Goal: Task Accomplishment & Management: Manage account settings

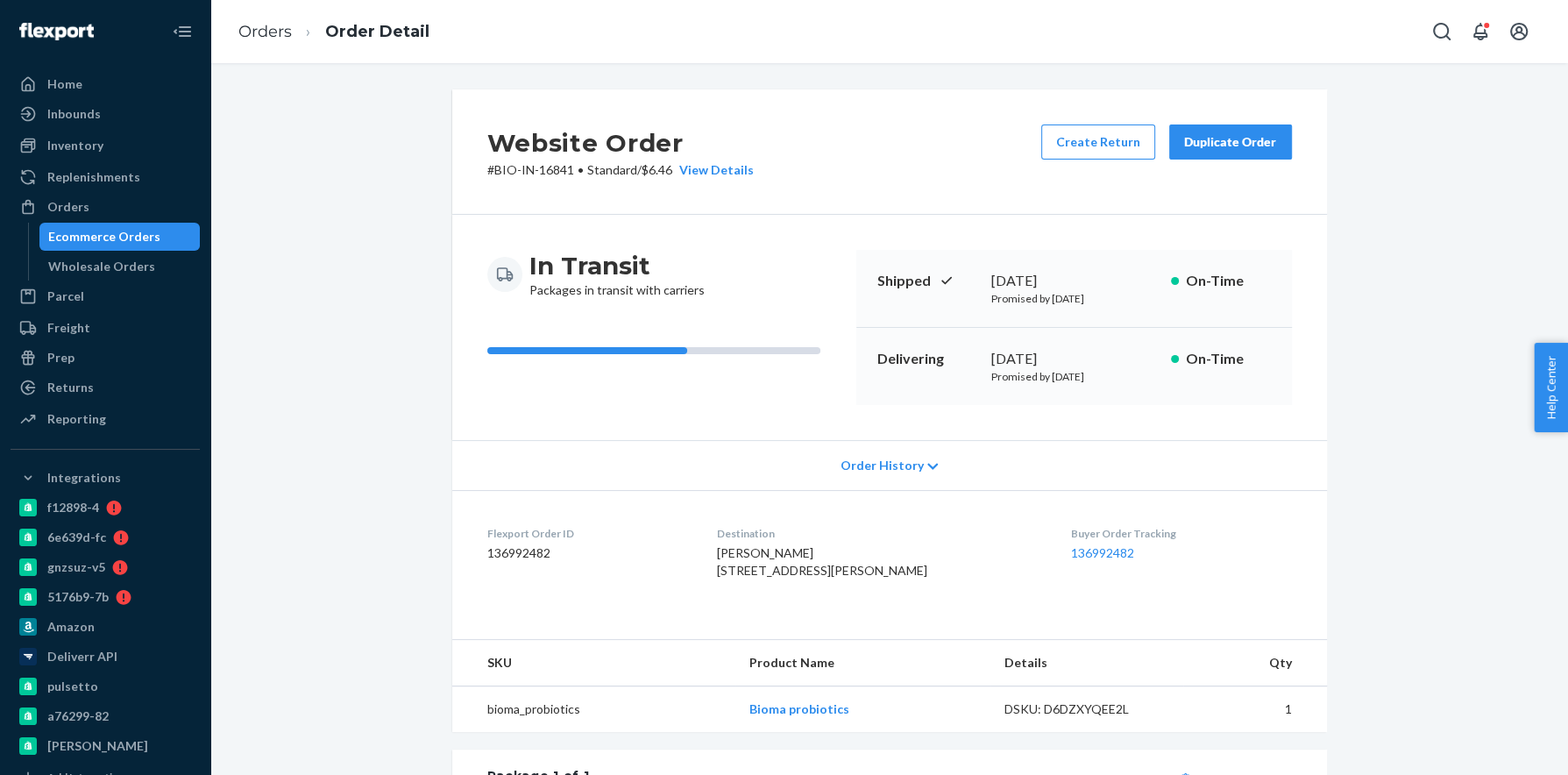
scroll to position [188, 0]
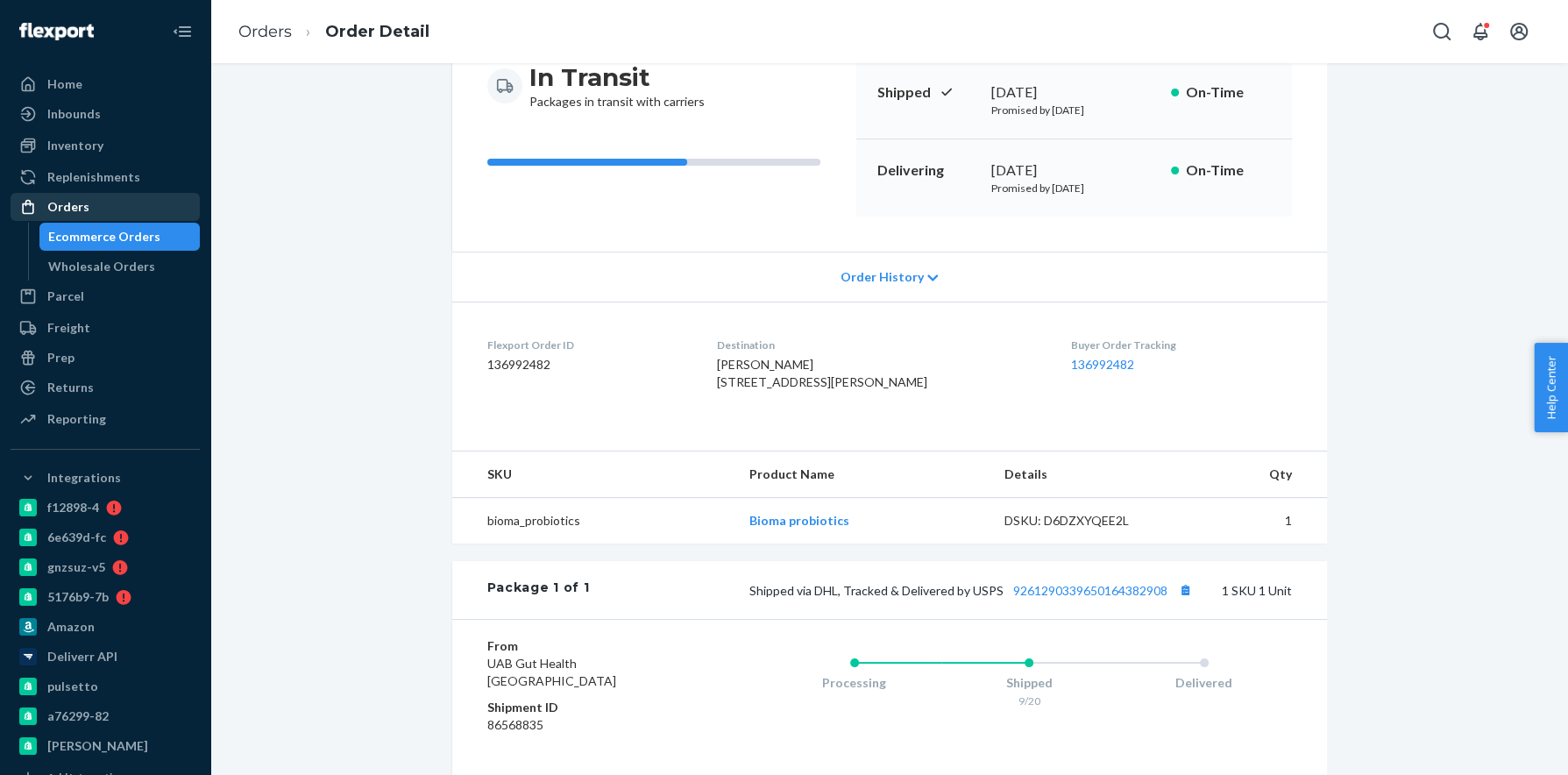
click at [185, 205] on div "Orders" at bounding box center [105, 206] width 186 height 25
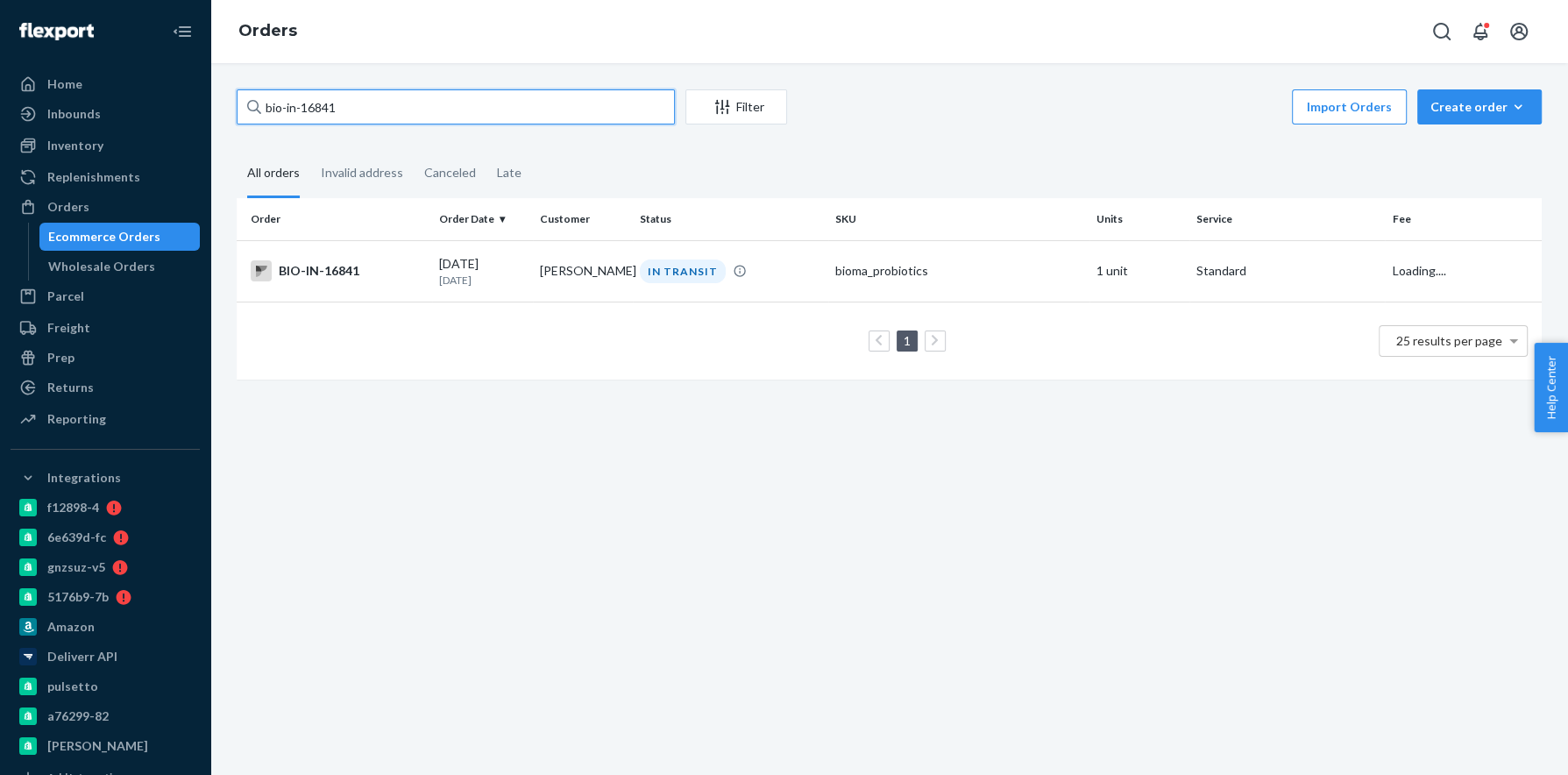
drag, startPoint x: 285, startPoint y: 104, endPoint x: 354, endPoint y: 98, distance: 69.3
click at [354, 97] on input "bio-in-16841" at bounding box center [456, 106] width 439 height 35
paste input "2702968"
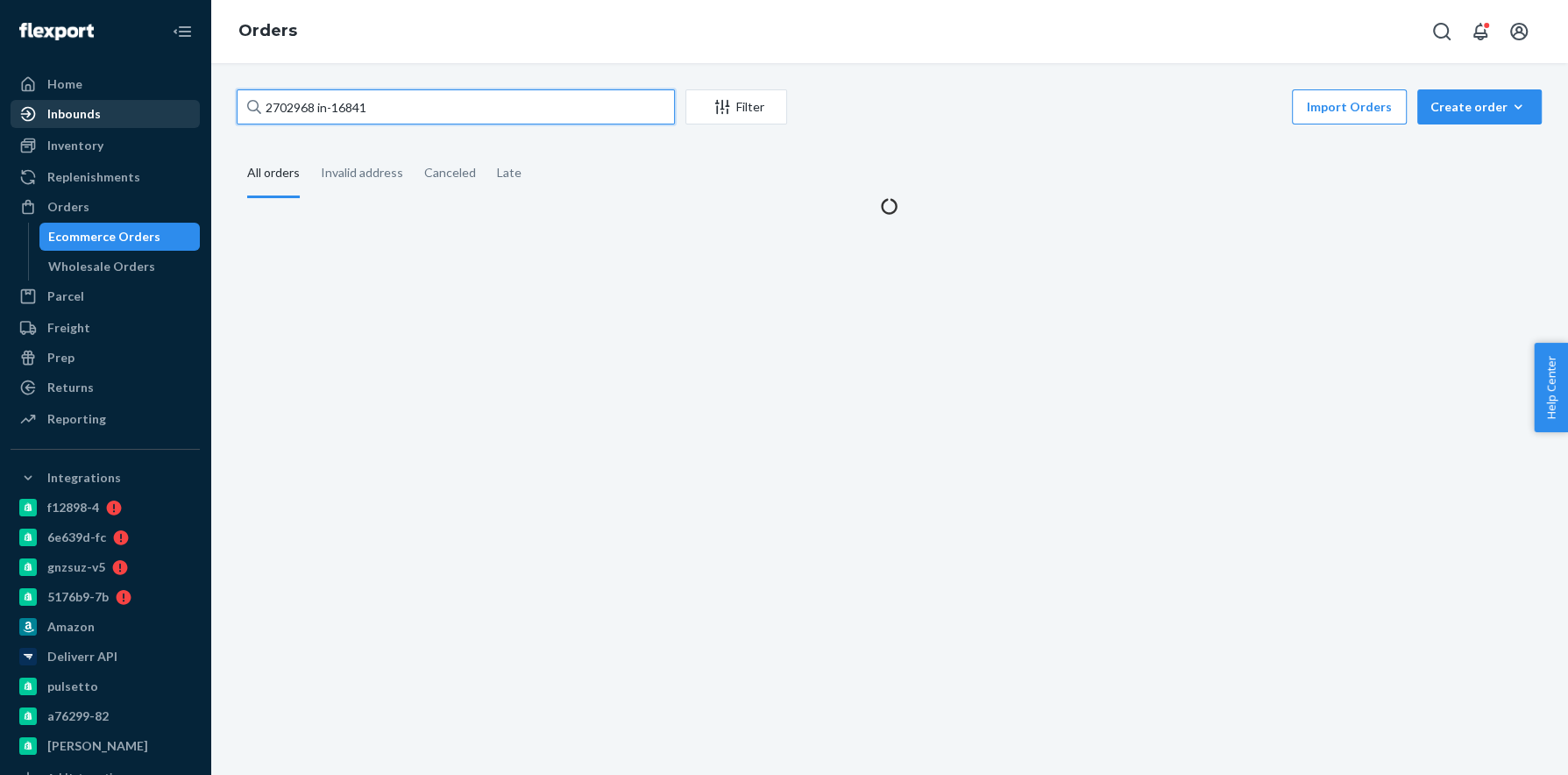
drag, startPoint x: 415, startPoint y: 113, endPoint x: 191, endPoint y: 106, distance: 224.1
click at [192, 106] on div "Home Inbounds Shipping Plans Problems Inventory Products Branded Packaging Repl…" at bounding box center [784, 388] width 1568 height 775
paste input "2702968"
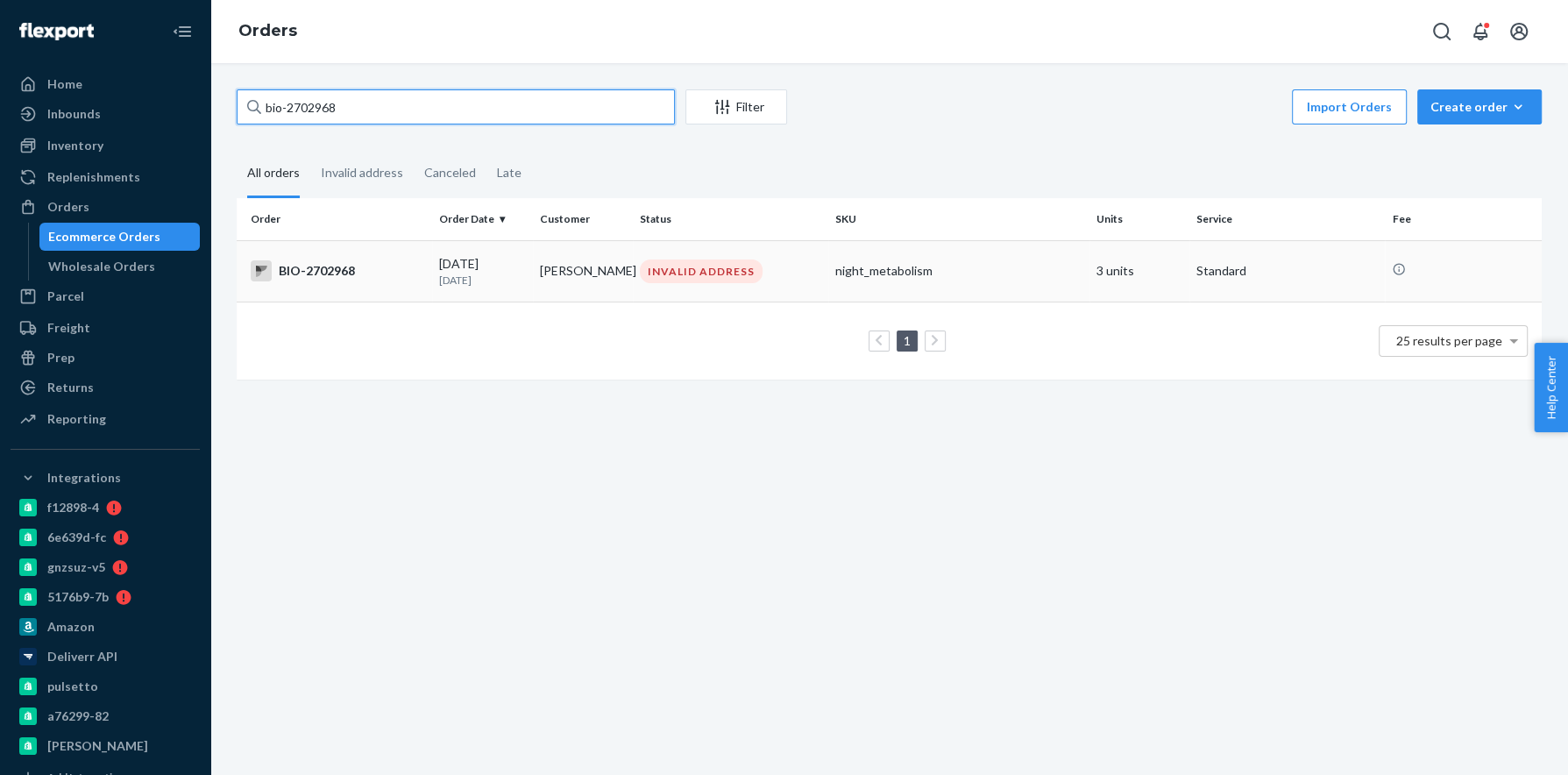
type input "bio-2702968"
click at [337, 274] on div "BIO-2702968" at bounding box center [339, 270] width 175 height 21
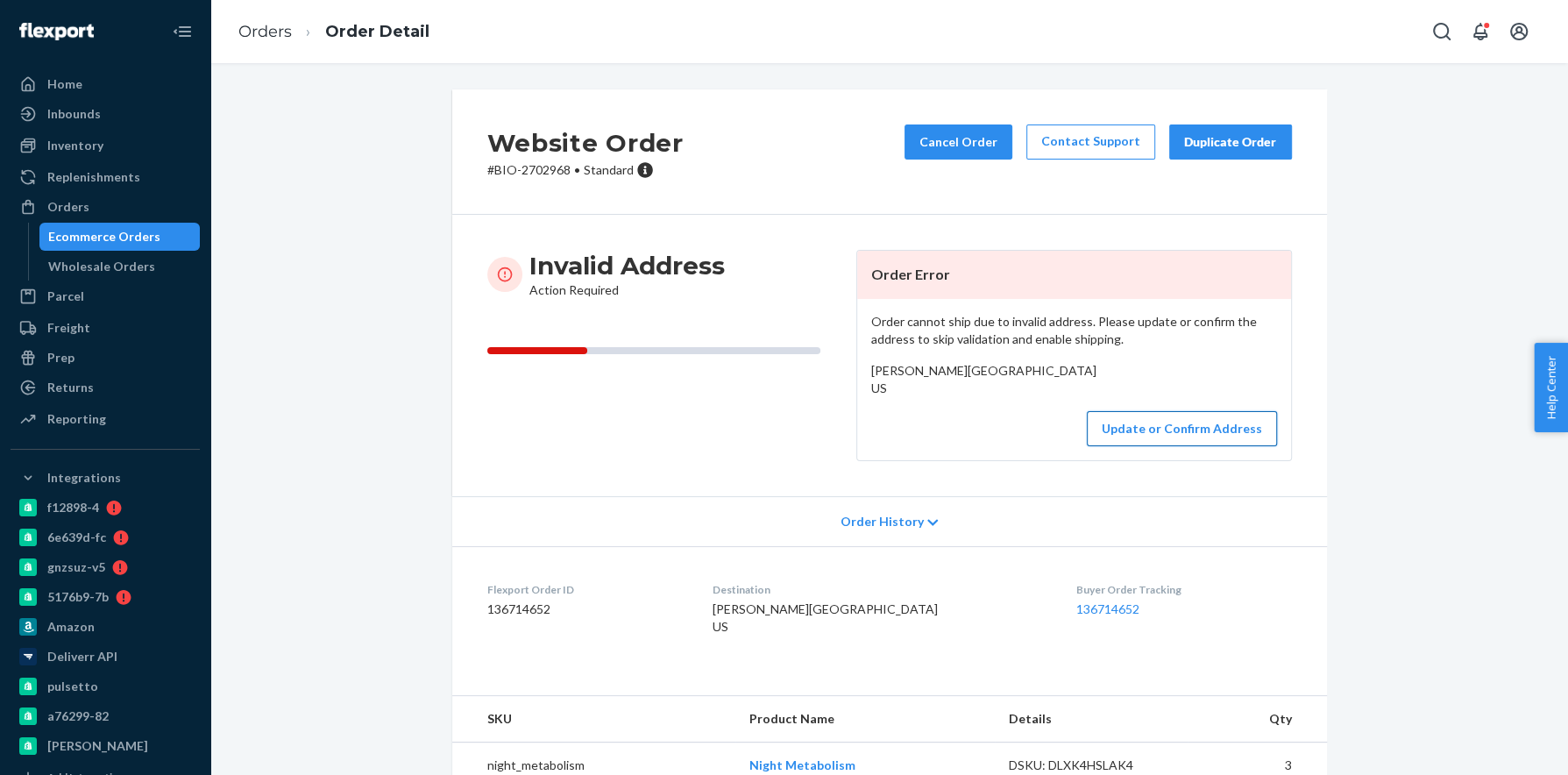
click at [1163, 446] on button "Update or Confirm Address" at bounding box center [1182, 428] width 190 height 35
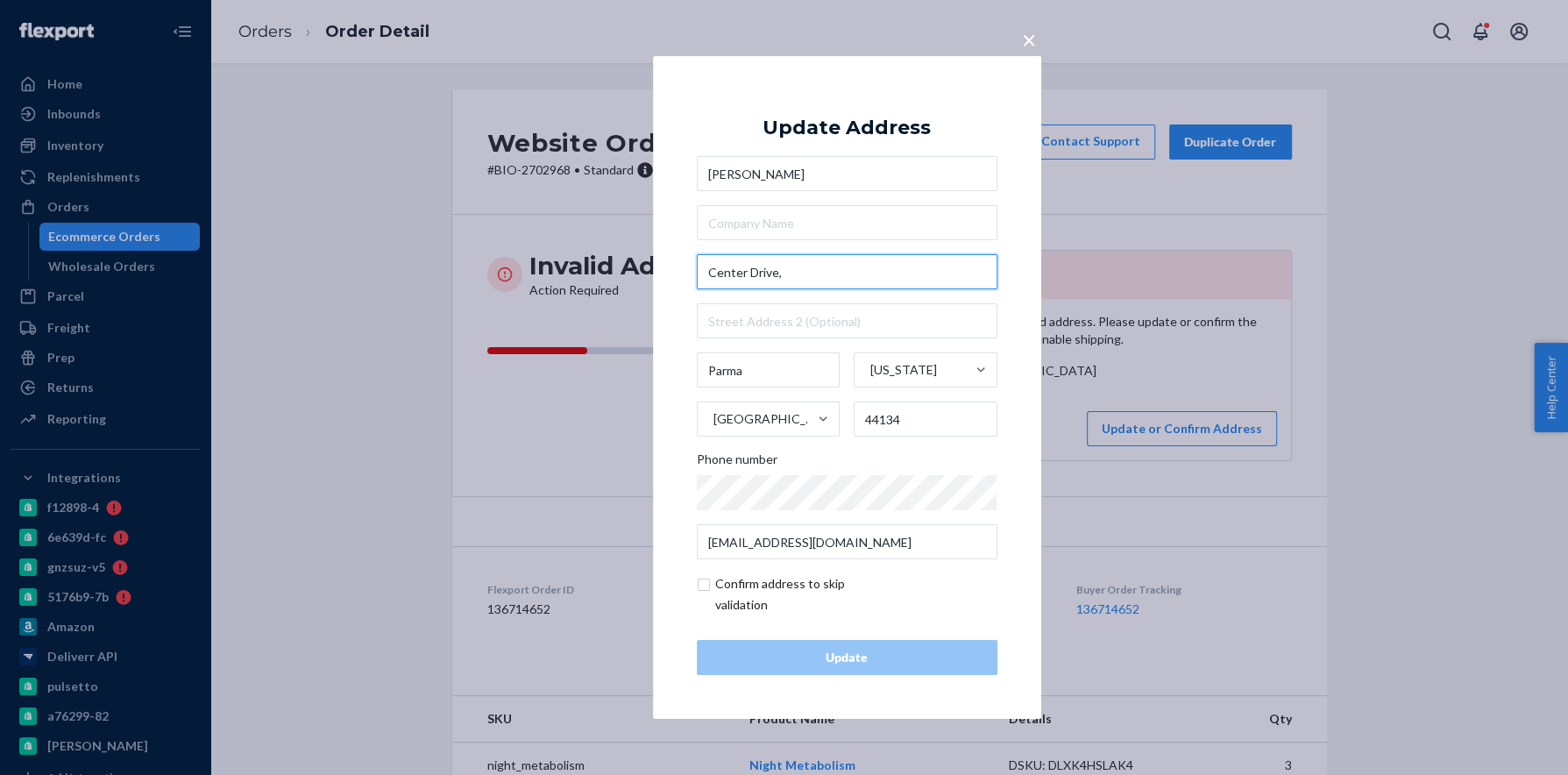
drag, startPoint x: 816, startPoint y: 273, endPoint x: 683, endPoint y: 274, distance: 133.0
click at [684, 275] on div "× Update Address [PERSON_NAME][GEOGRAPHIC_DATA][US_STATE] Phone number [EMAIL_A…" at bounding box center [847, 388] width 389 height 662
paste input "[STREET_ADDRESS]"
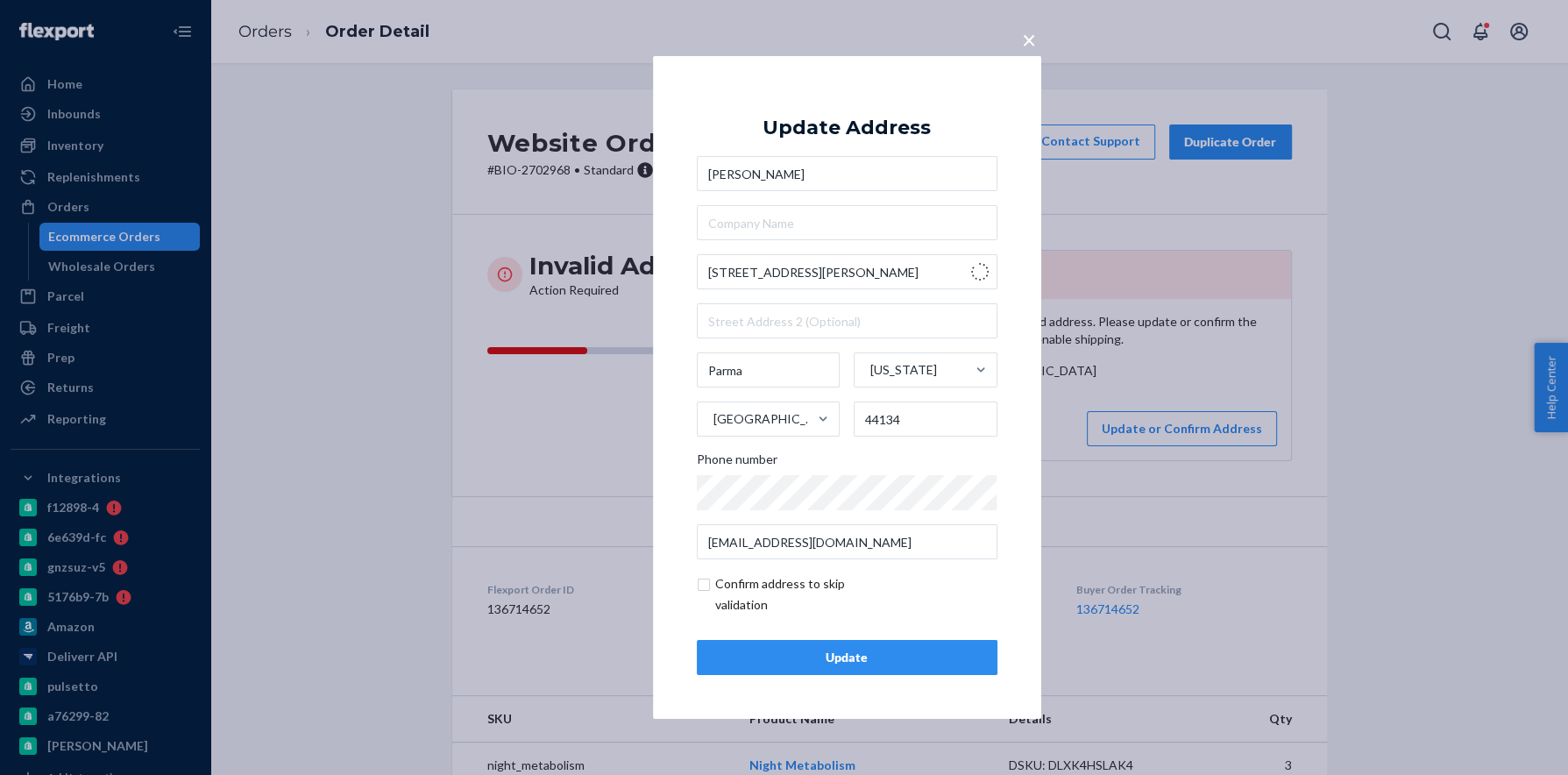
type input "[STREET_ADDRESS]"
click at [863, 658] on div "Update" at bounding box center [847, 657] width 271 height 17
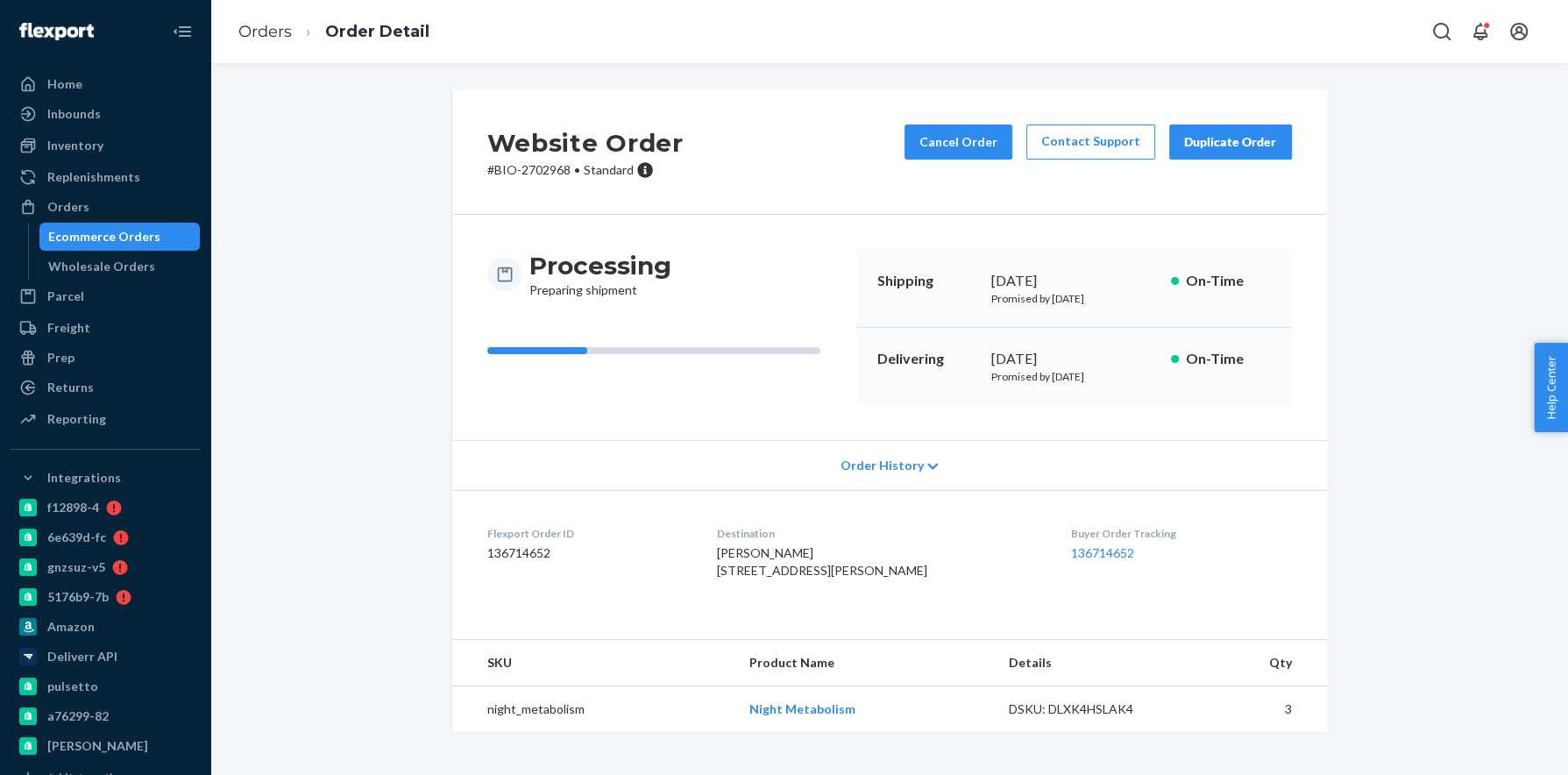
click at [365, 264] on div "Website Order # BIO-2702968 • Standard Cancel Order Contact Support Duplicate O…" at bounding box center [889, 420] width 1331 height 663
drag, startPoint x: 81, startPoint y: 206, endPoint x: 88, endPoint y: 218, distance: 13.9
click at [81, 206] on div "Orders" at bounding box center [68, 206] width 42 height 17
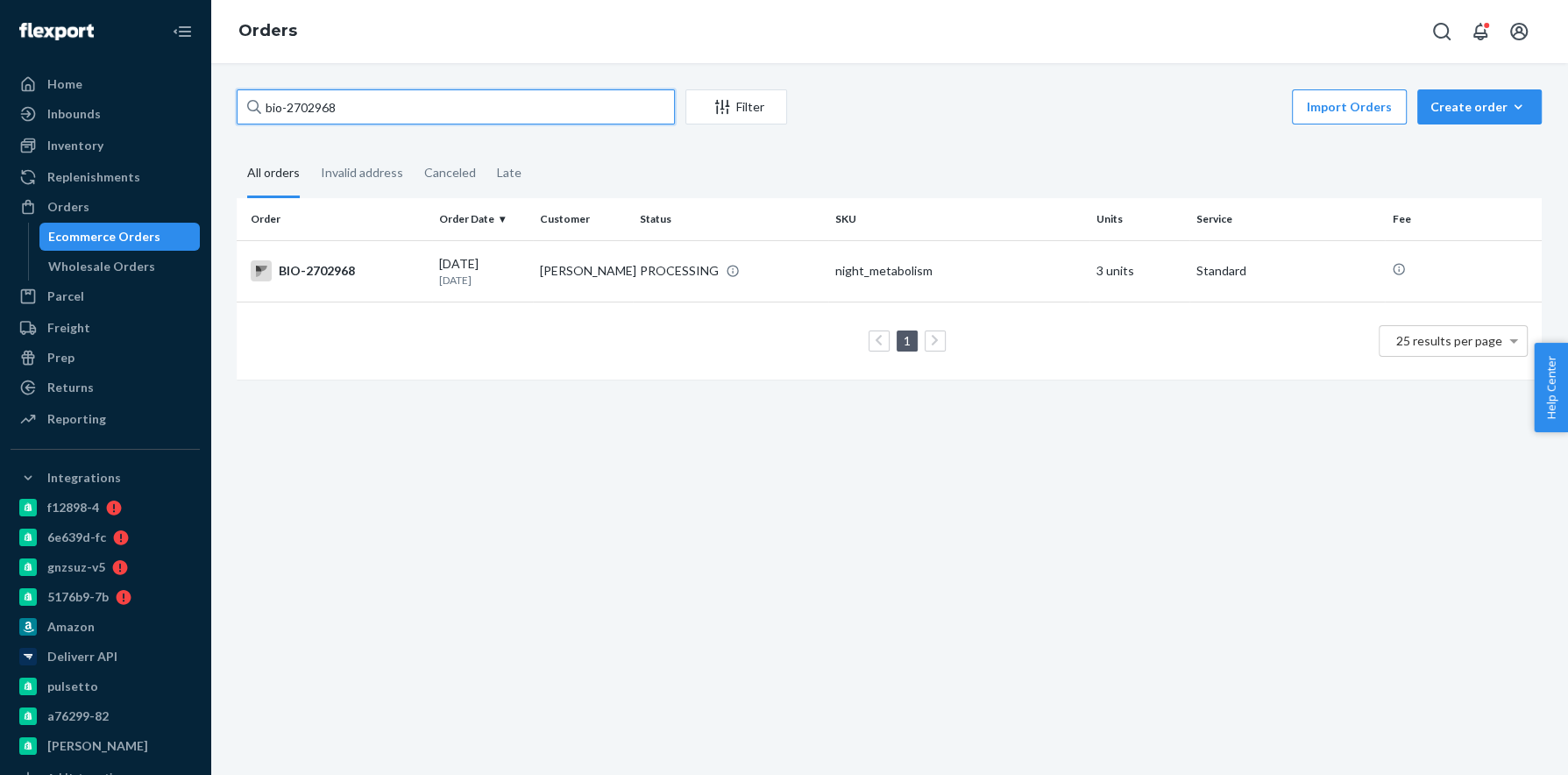
click at [309, 112] on input "bio-2702968" at bounding box center [456, 106] width 439 height 35
paste input "18405"
type input "bio-2718405"
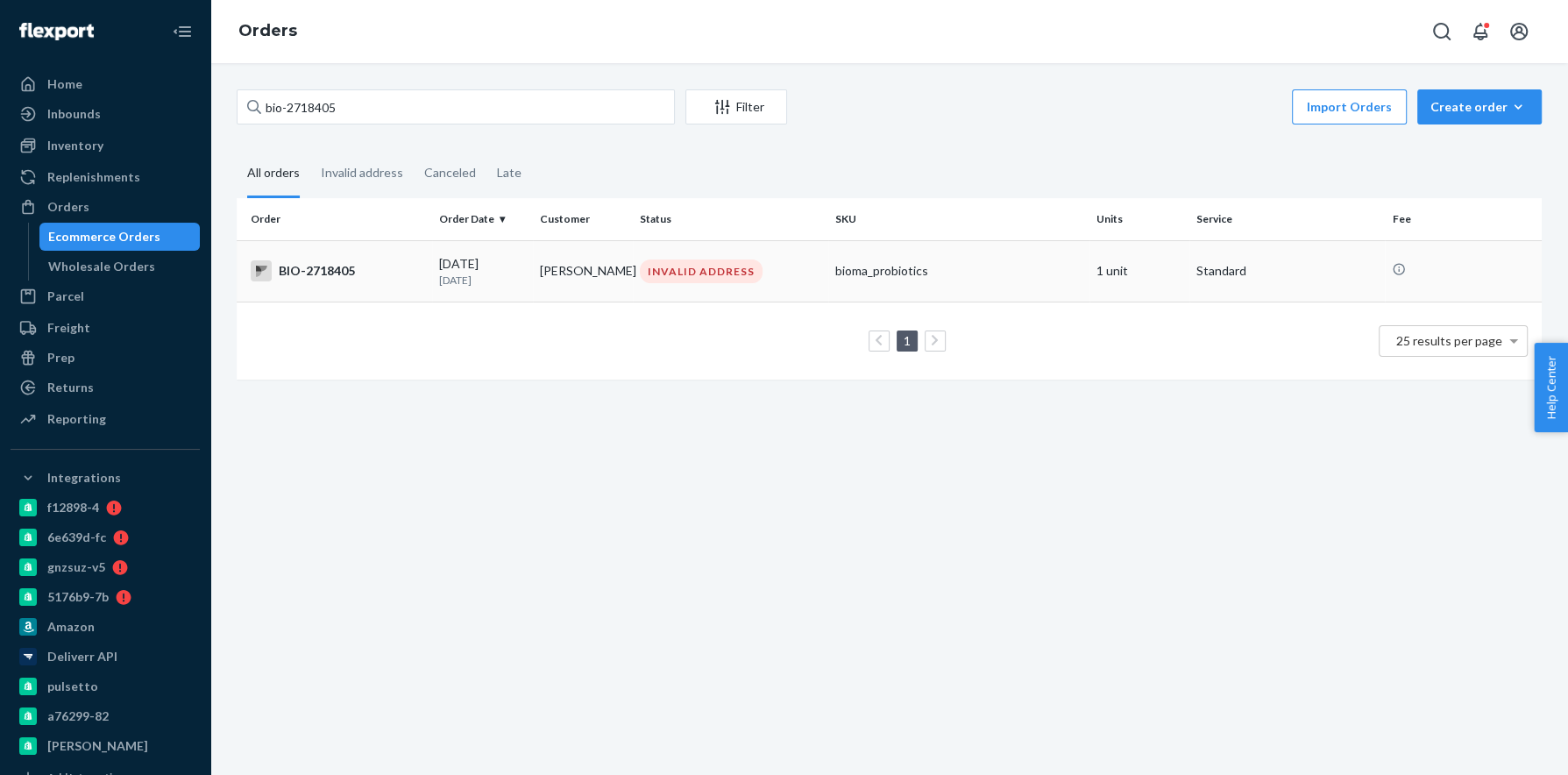
click at [329, 269] on div "BIO-2718405" at bounding box center [339, 270] width 175 height 21
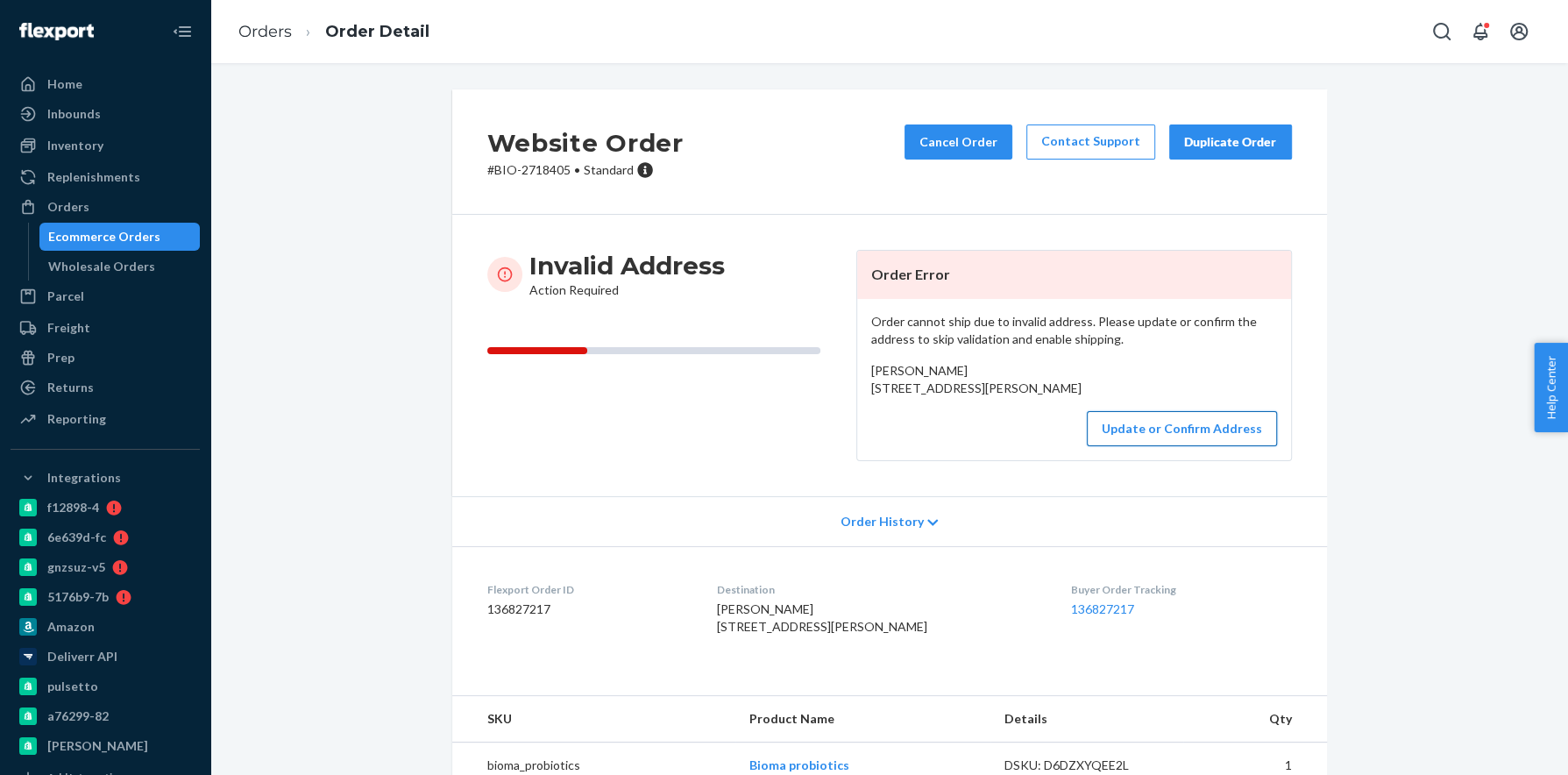
click at [1199, 446] on button "Update or Confirm Address" at bounding box center [1182, 428] width 190 height 35
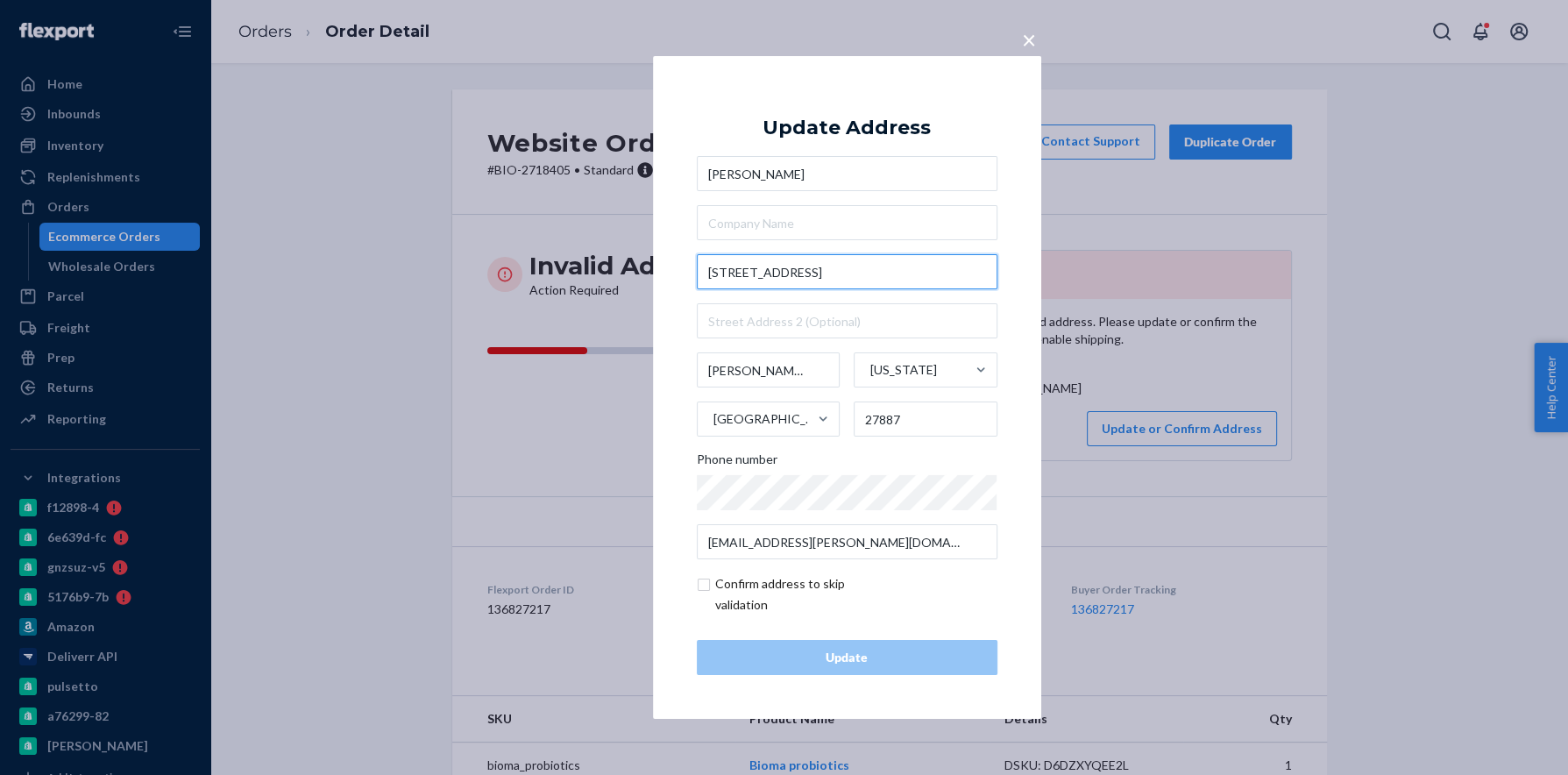
drag, startPoint x: 799, startPoint y: 269, endPoint x: 585, endPoint y: 264, distance: 214.1
click at [586, 264] on div "× Update Address [PERSON_NAME] [STREET_ADDRESS][PERSON_NAME][US_STATE] Phone nu…" at bounding box center [784, 388] width 1568 height 775
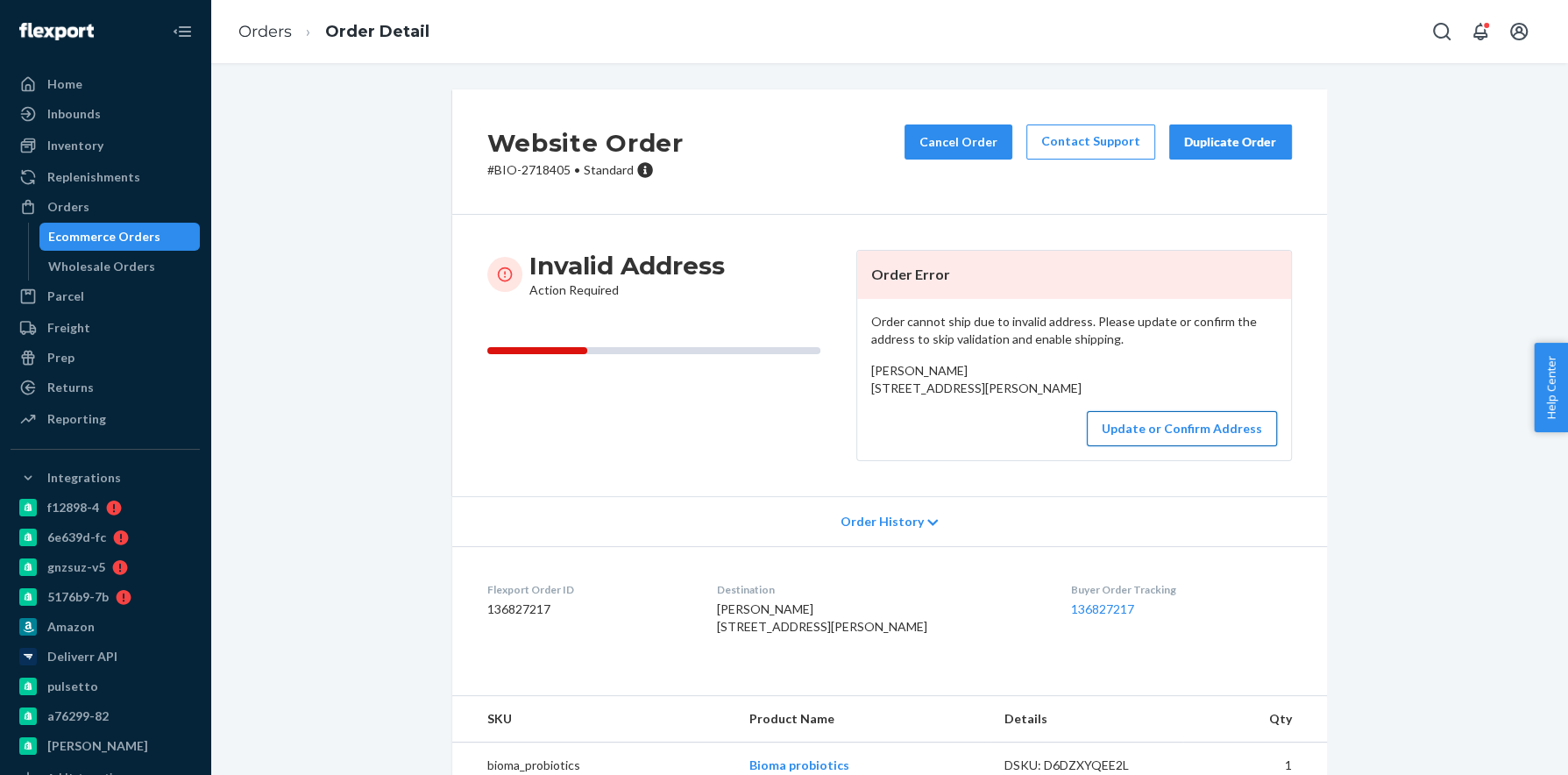
click at [1186, 446] on button "Update or Confirm Address" at bounding box center [1182, 428] width 190 height 35
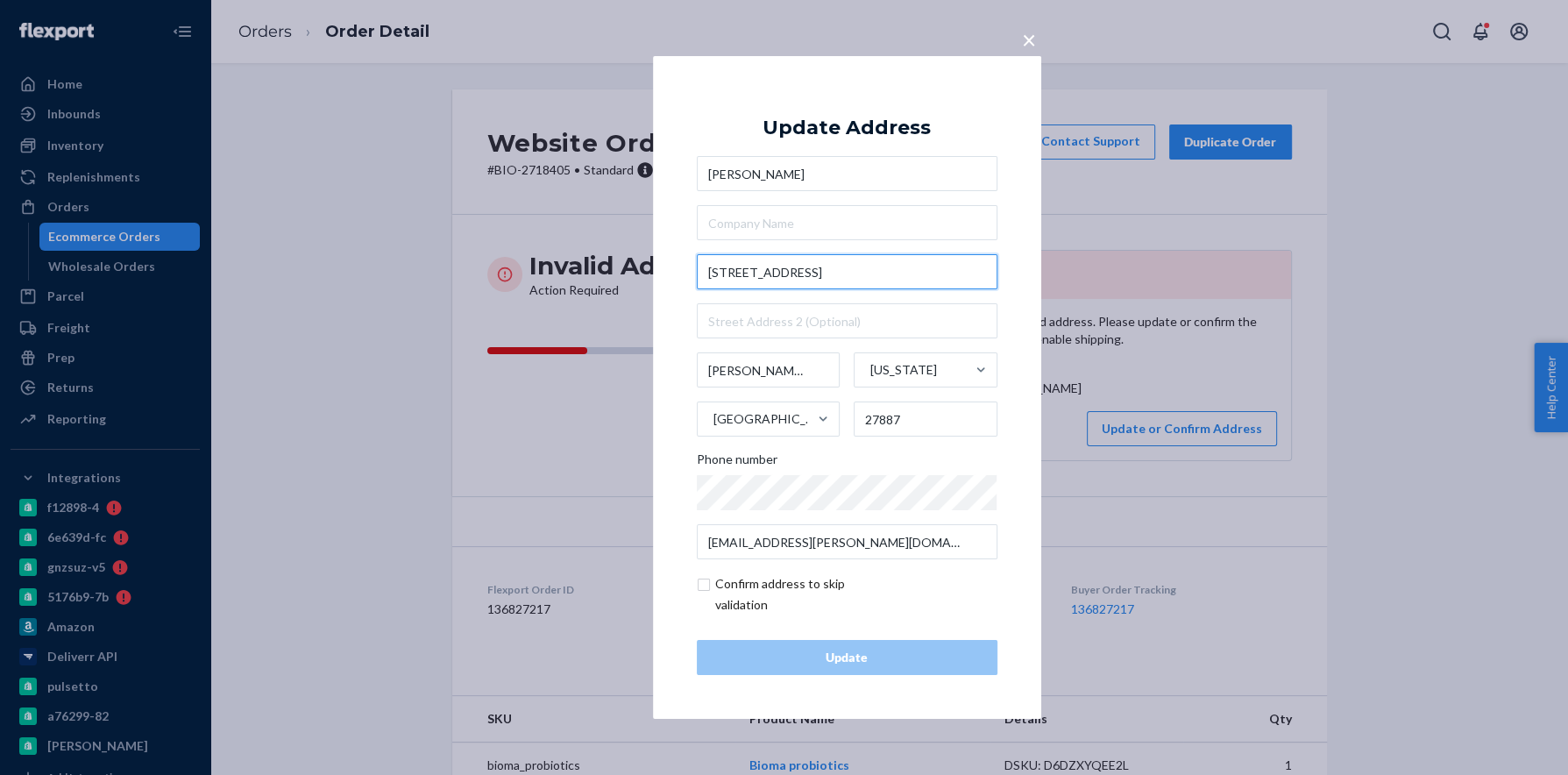
drag, startPoint x: 865, startPoint y: 268, endPoint x: 706, endPoint y: 268, distance: 159.0
click at [705, 268] on input "[STREET_ADDRESS]" at bounding box center [847, 271] width 300 height 35
paste input "[STREET_ADDRESS]"
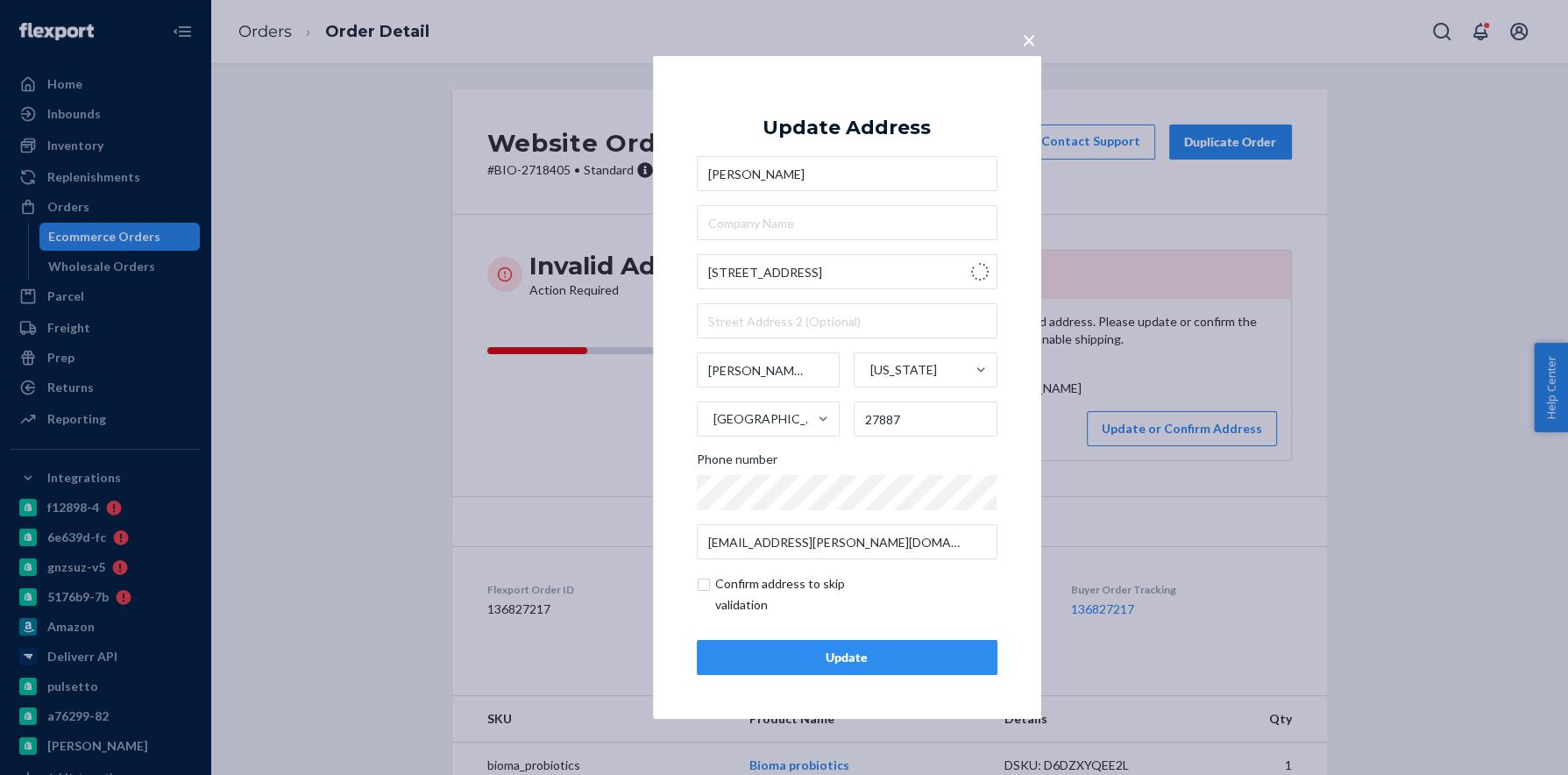
type input "[STREET_ADDRESS]"
type input "[GEOGRAPHIC_DATA]"
type input "27870"
click at [832, 661] on div "Update" at bounding box center [847, 657] width 271 height 17
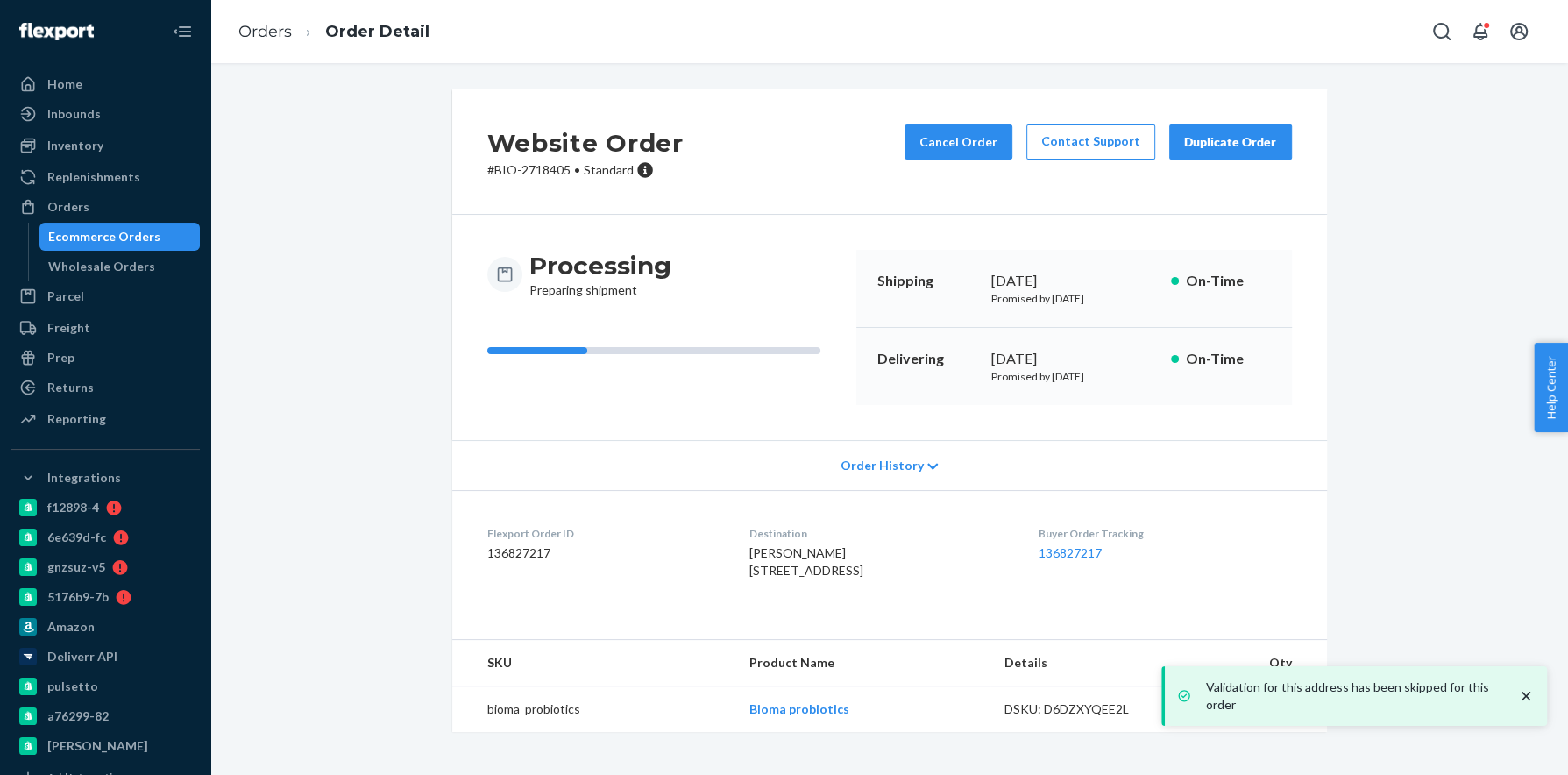
scroll to position [12, 0]
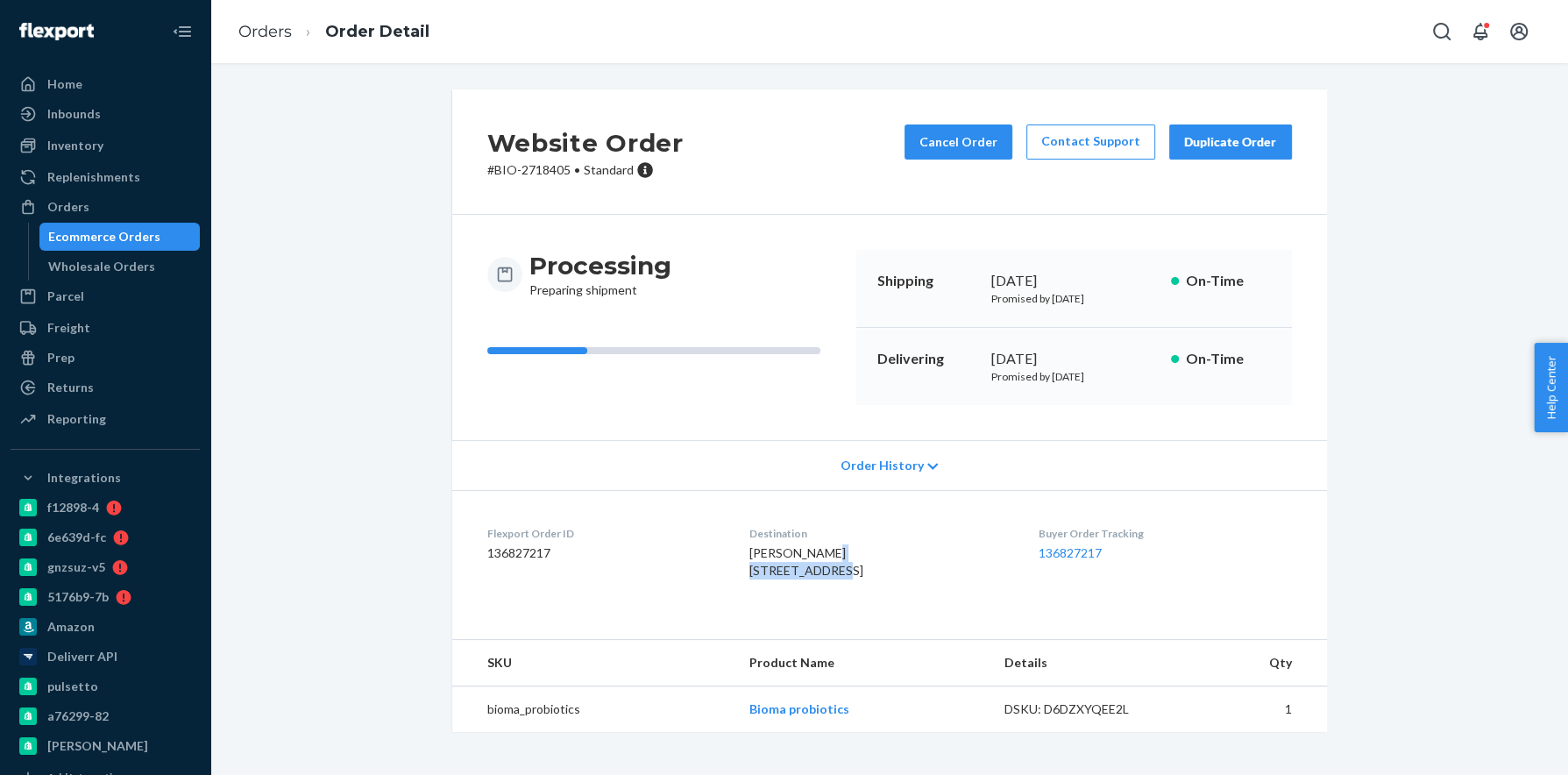
drag, startPoint x: 730, startPoint y: 559, endPoint x: 860, endPoint y: 559, distance: 130.0
click at [861, 558] on div "[PERSON_NAME] [STREET_ADDRESS]" at bounding box center [880, 561] width 261 height 35
drag, startPoint x: 743, startPoint y: 573, endPoint x: 813, endPoint y: 579, distance: 70.3
click at [814, 577] on span "[PERSON_NAME] [STREET_ADDRESS]" at bounding box center [806, 561] width 114 height 33
copy span "[GEOGRAPHIC_DATA]"
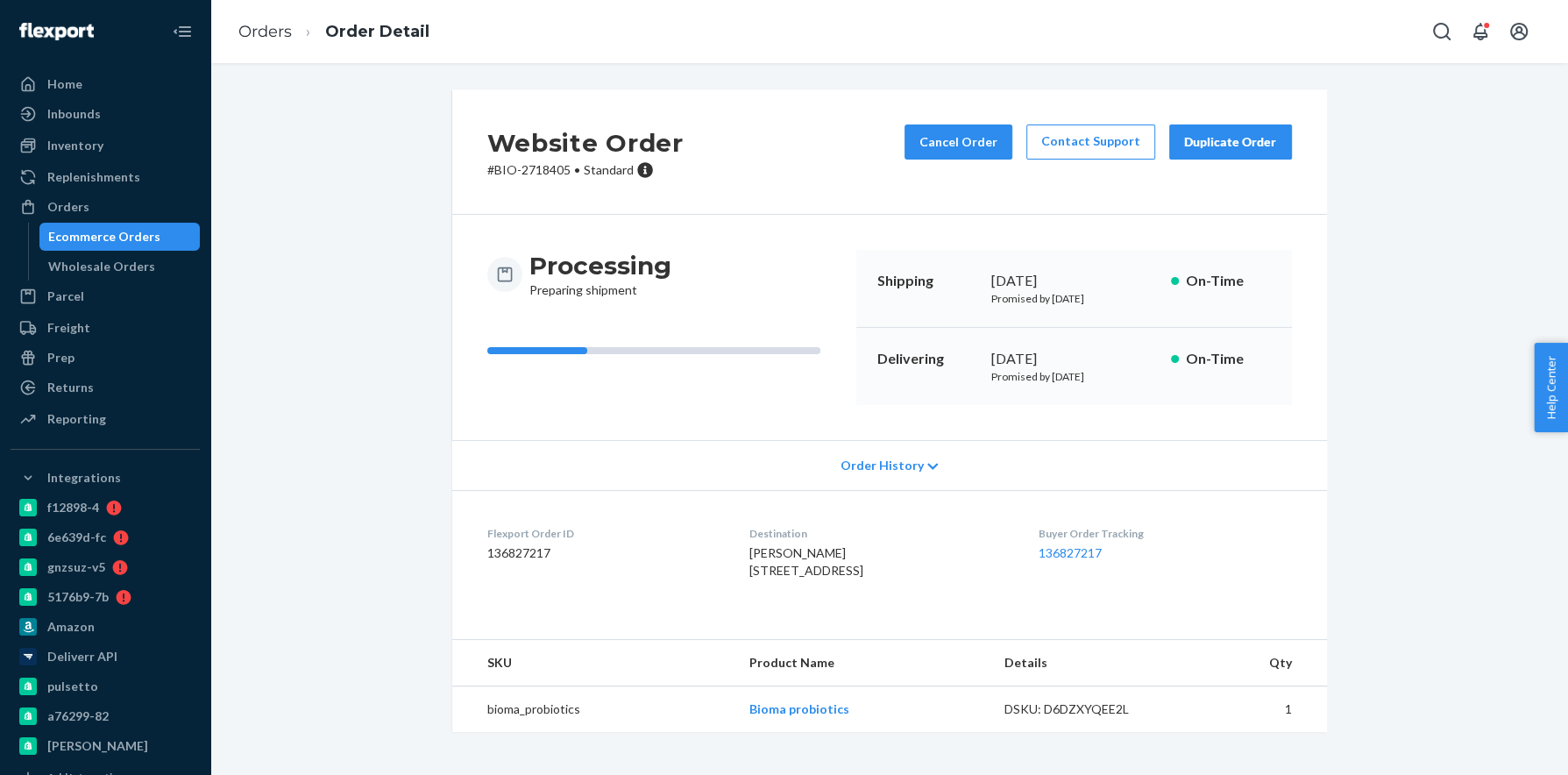
click at [858, 578] on span "[PERSON_NAME] [STREET_ADDRESS]" at bounding box center [806, 561] width 114 height 33
copy span "27870"
click at [99, 210] on div "Orders" at bounding box center [105, 206] width 186 height 25
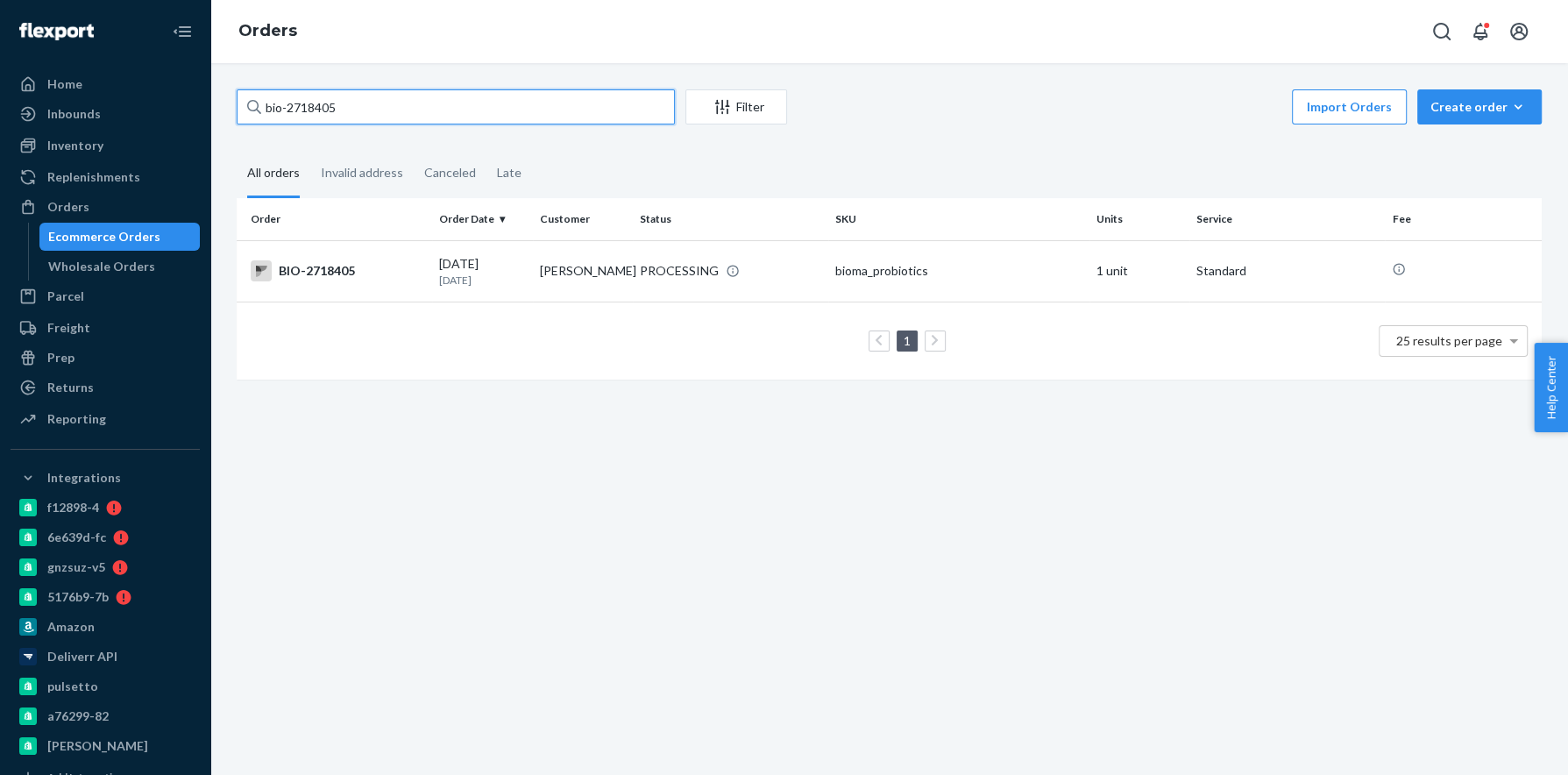
click at [316, 108] on input "bio-2718405" at bounding box center [456, 106] width 439 height 35
click at [315, 108] on input "bio-2718405" at bounding box center [456, 106] width 439 height 35
paste input "5574"
type input "bio-2755745"
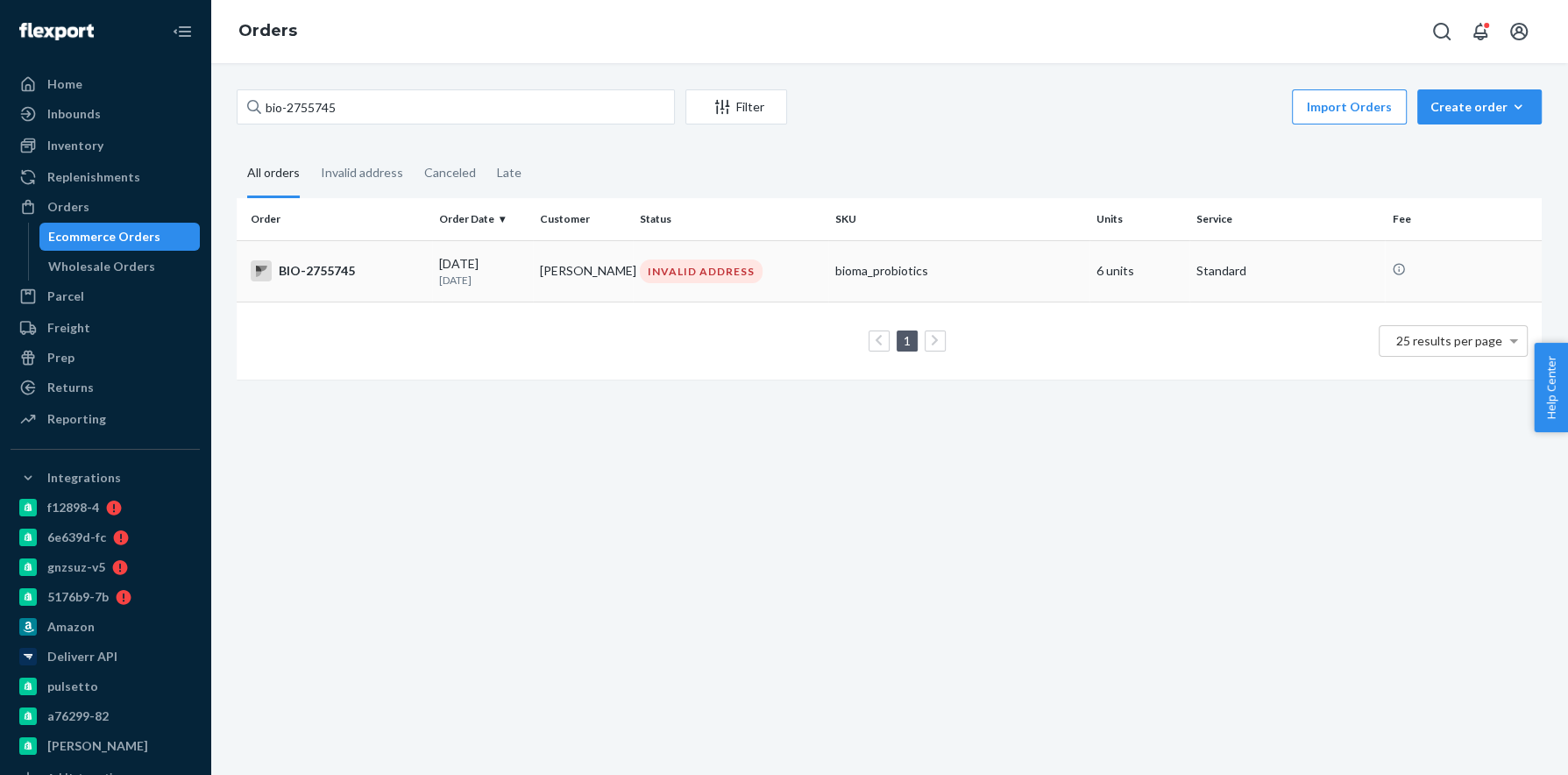
click at [305, 271] on div "BIO-2755745" at bounding box center [339, 270] width 175 height 21
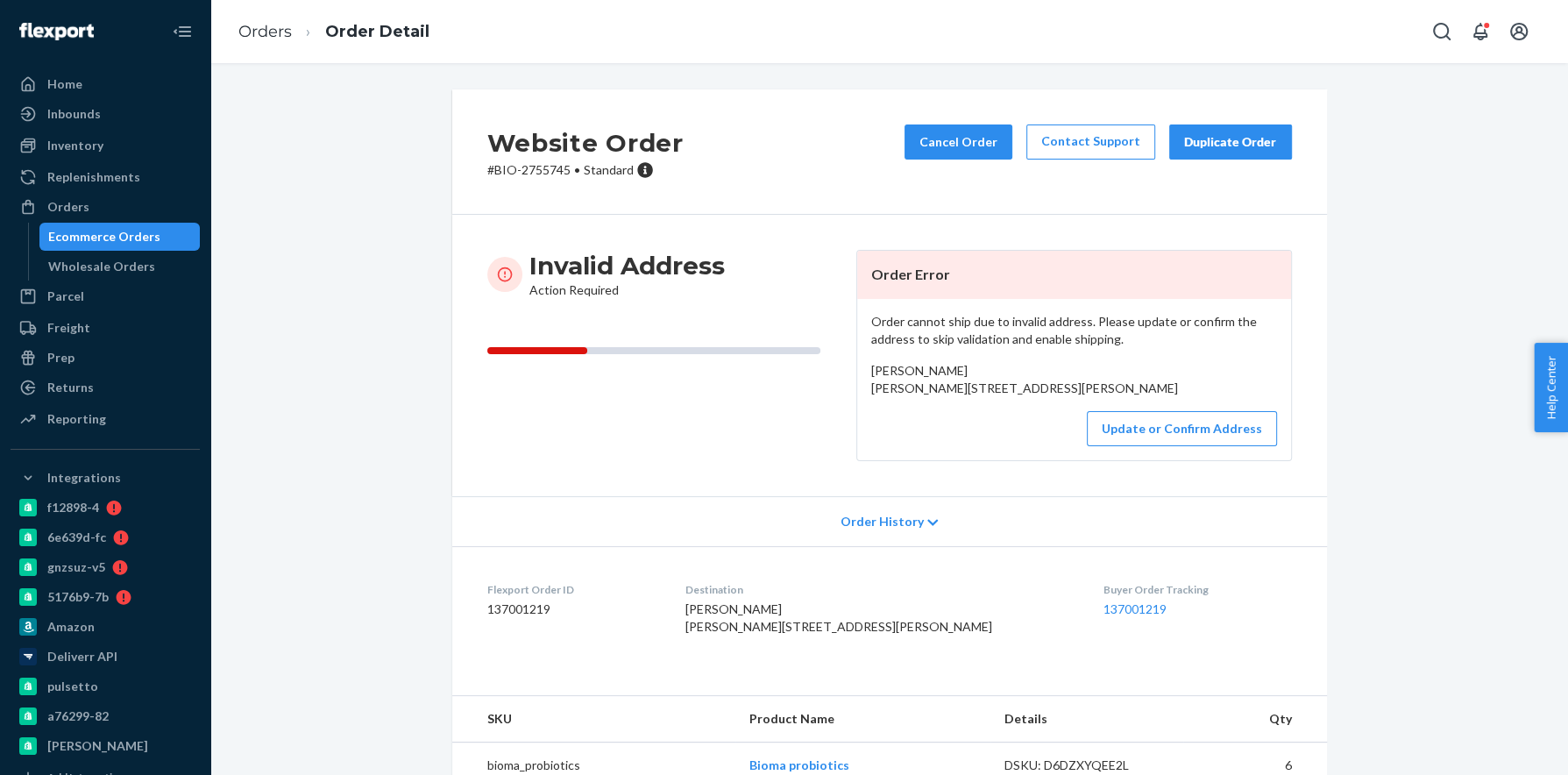
scroll to position [5, 0]
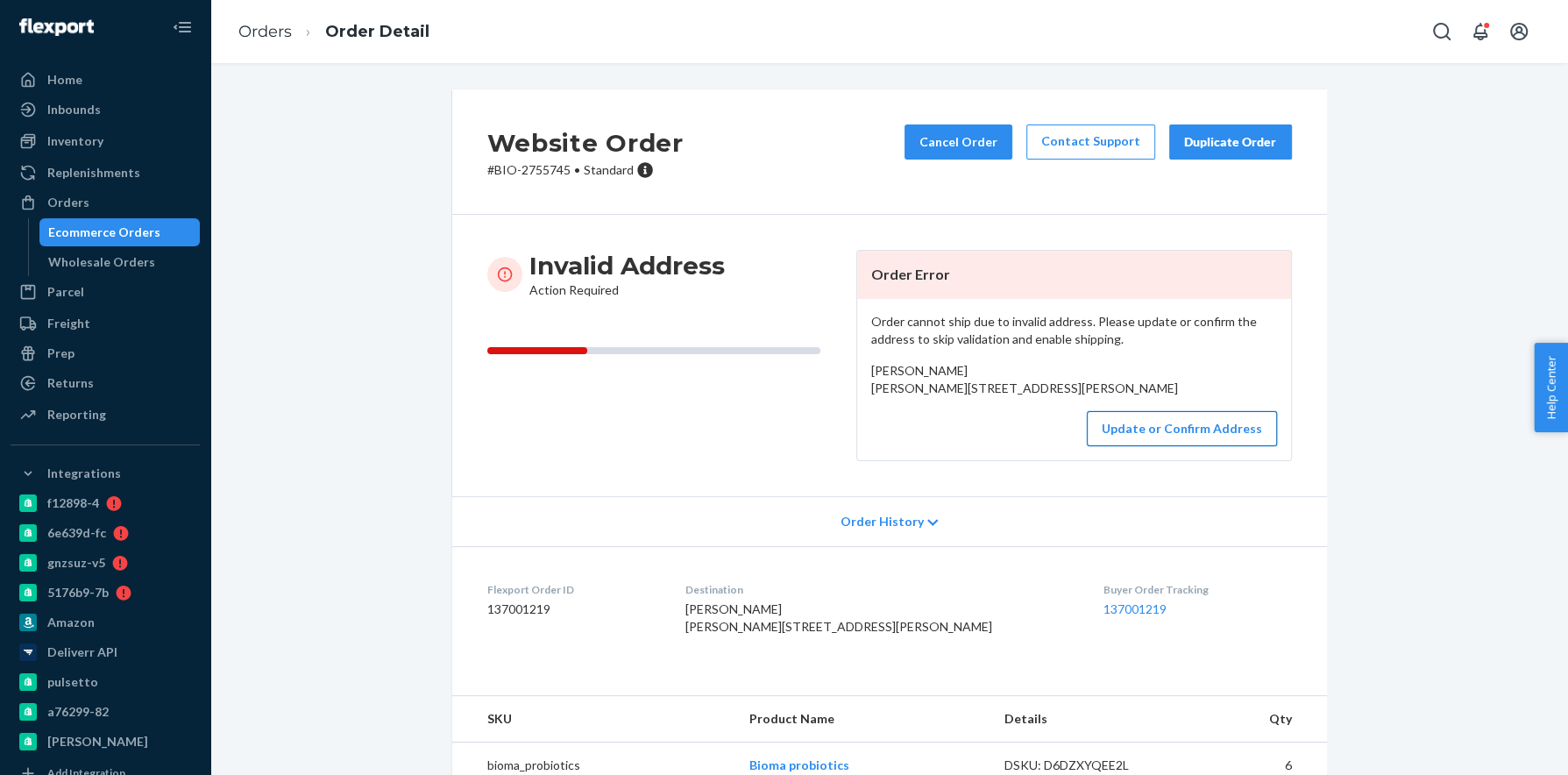
click at [1187, 446] on button "Update or Confirm Address" at bounding box center [1182, 428] width 190 height 35
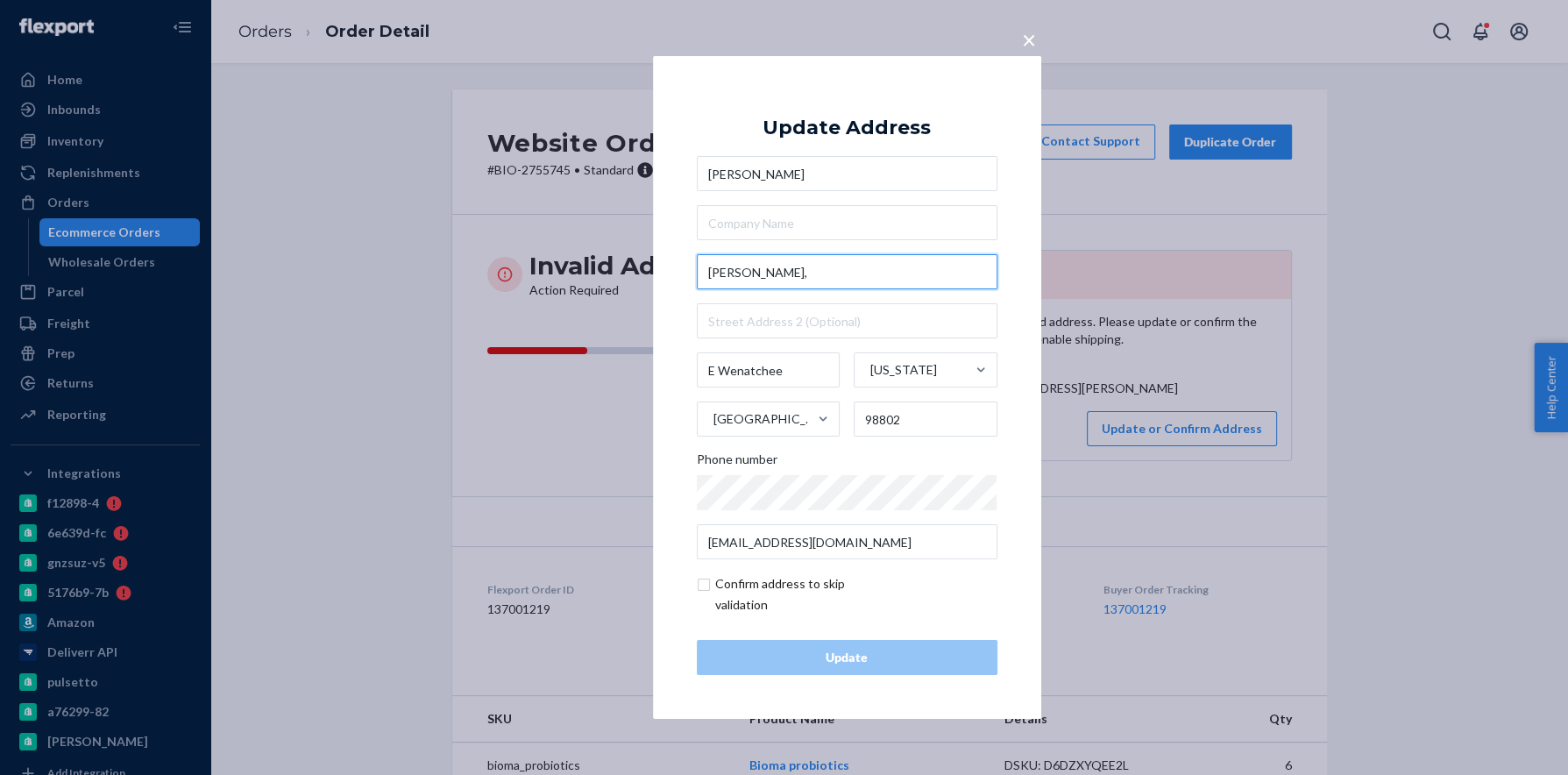
drag, startPoint x: 825, startPoint y: 277, endPoint x: 574, endPoint y: 258, distance: 251.7
click at [576, 258] on div "× Update Address [PERSON_NAME][GEOGRAPHIC_DATA][PERSON_NAME][US_STATE] Phone nu…" at bounding box center [784, 388] width 1568 height 775
paste input "[STREET_ADDRESS][PERSON_NAME]"
type input "[STREET_ADDRESS][PERSON_NAME]"
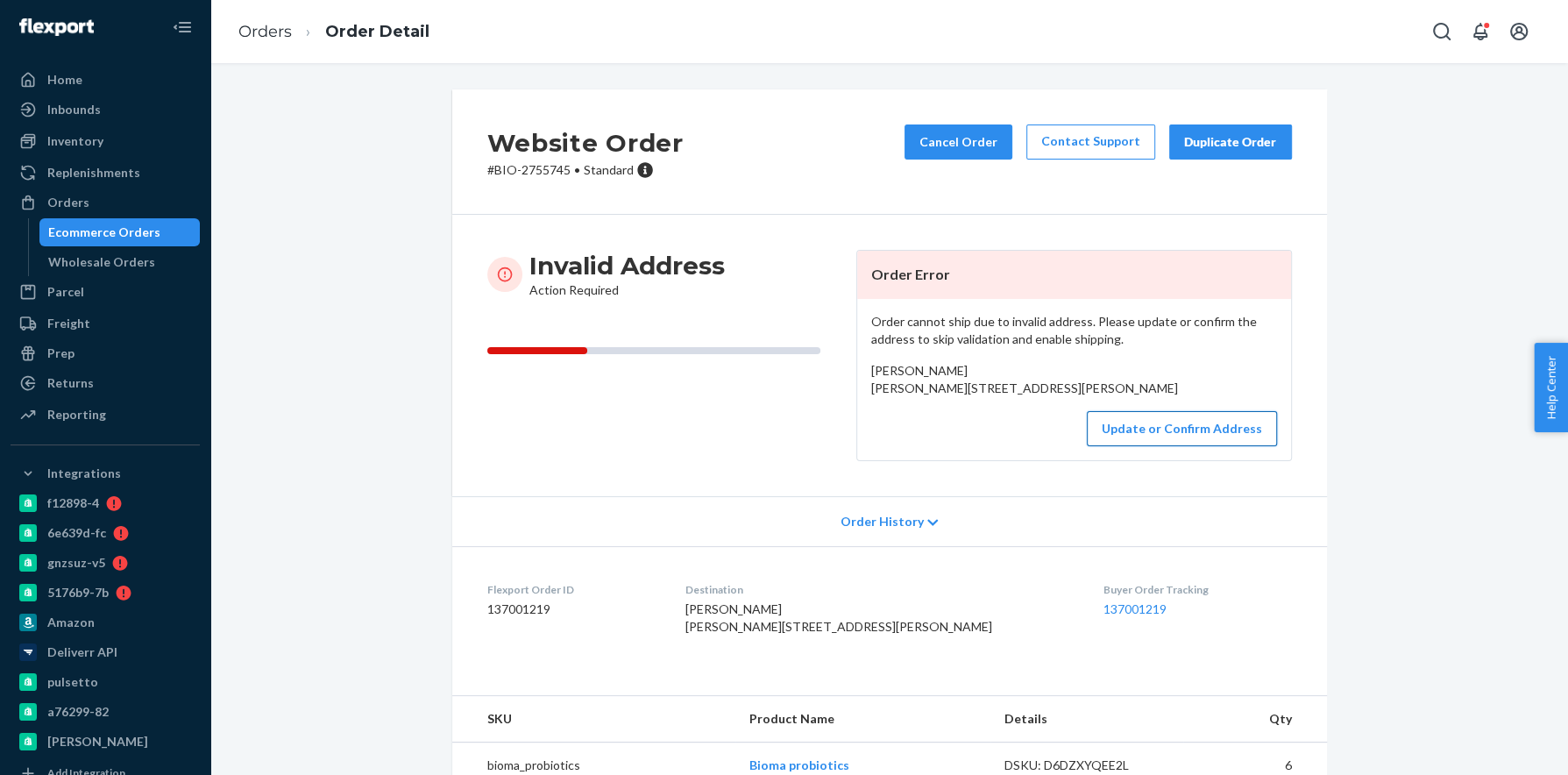
click at [1232, 446] on button "Update or Confirm Address" at bounding box center [1182, 428] width 190 height 35
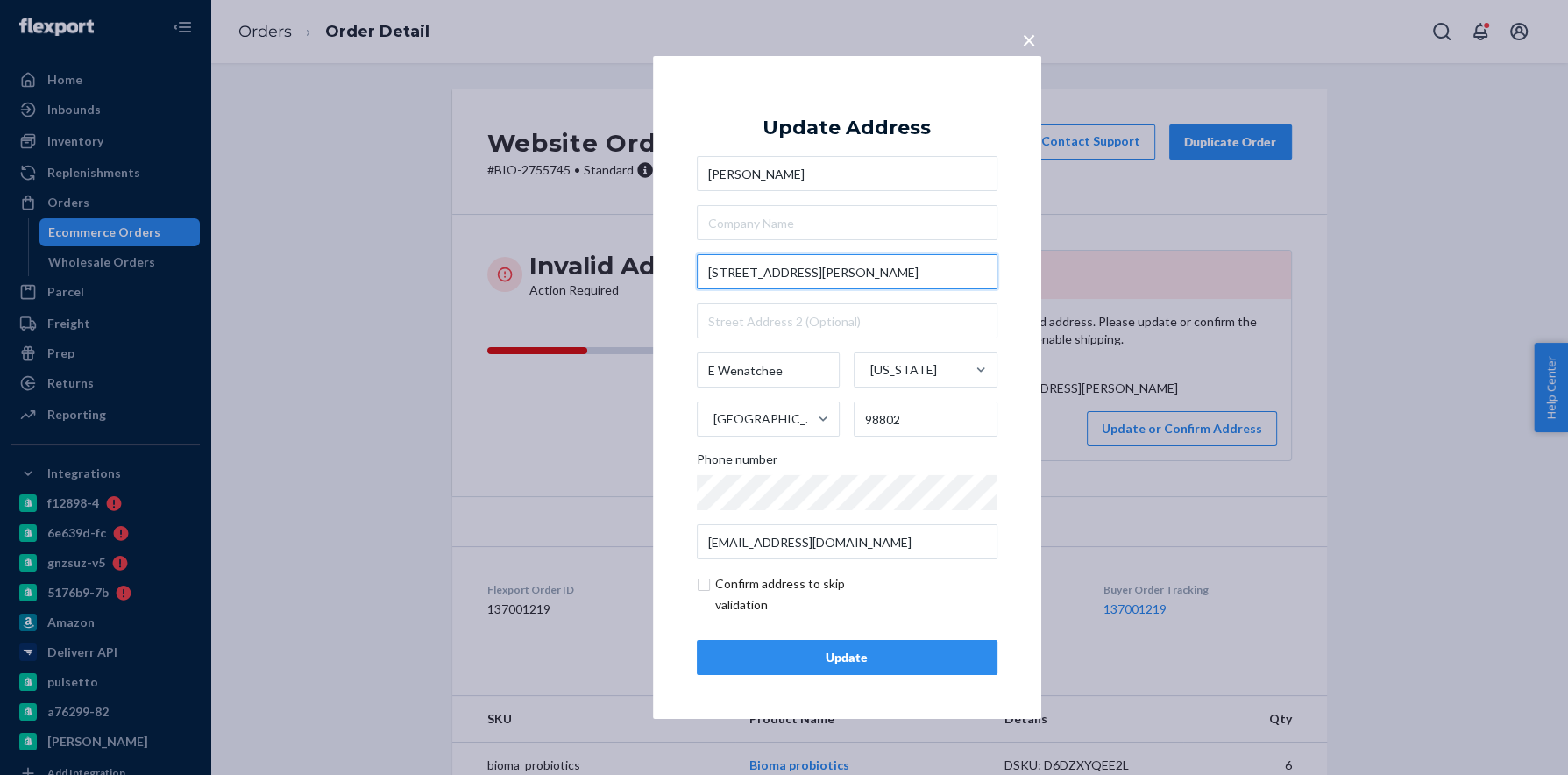
click at [852, 264] on input "[STREET_ADDRESS][PERSON_NAME]" at bounding box center [847, 271] width 300 height 35
click at [851, 268] on input "[STREET_ADDRESS][PERSON_NAME]" at bounding box center [847, 271] width 300 height 35
type input "[STREET_ADDRESS][PERSON_NAME]"
type input "East Wenatchee"
click at [827, 665] on div "Update" at bounding box center [847, 657] width 271 height 17
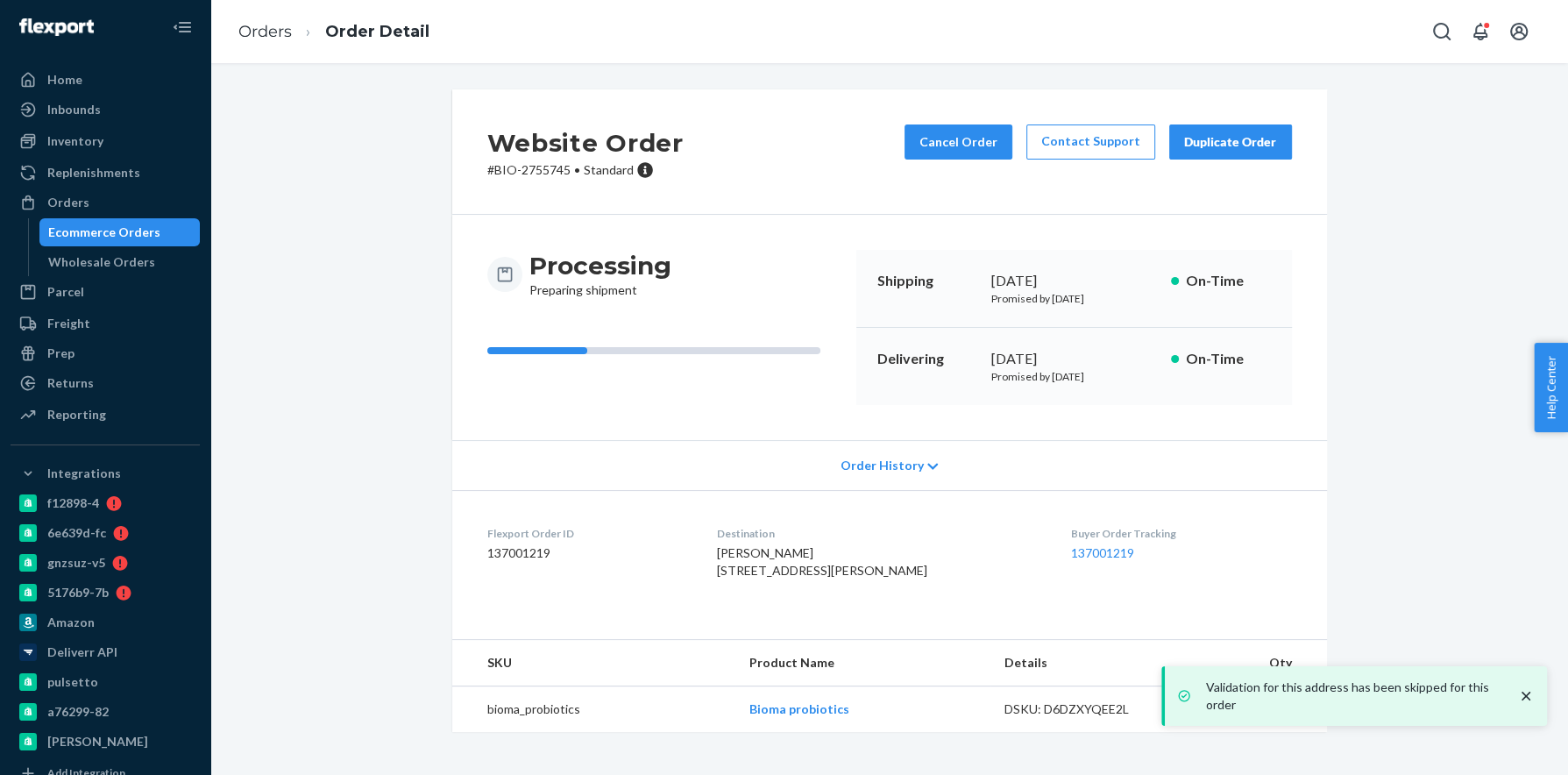
scroll to position [12, 0]
drag, startPoint x: 726, startPoint y: 555, endPoint x: 860, endPoint y: 561, distance: 134.1
click at [860, 561] on dl "Flexport Order ID 137001219 Destination [PERSON_NAME] [STREET_ADDRESS][PERSON_N…" at bounding box center [889, 556] width 875 height 132
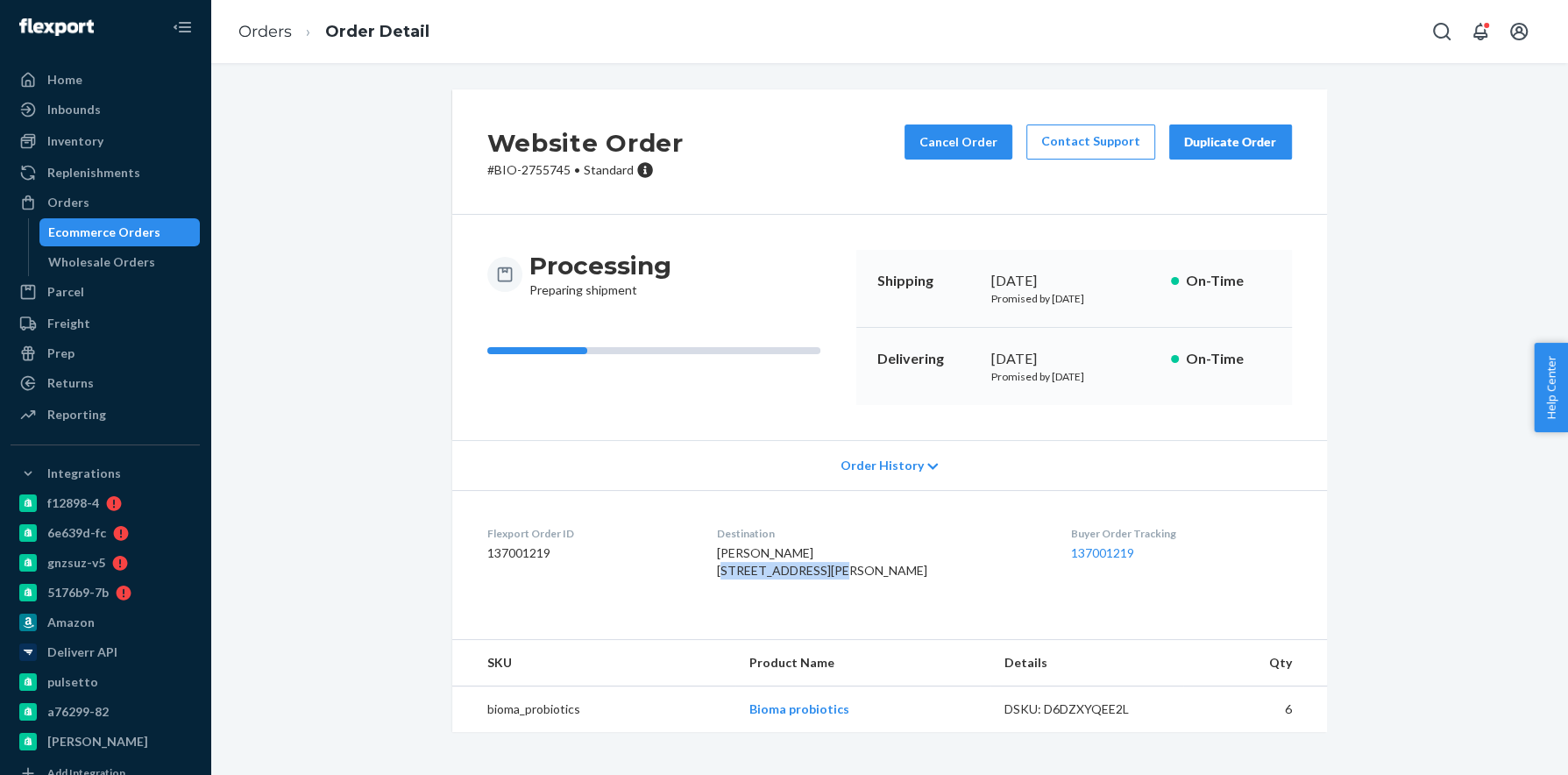
copy span "[STREET_ADDRESS][PERSON_NAME]"
drag, startPoint x: 728, startPoint y: 574, endPoint x: 844, endPoint y: 588, distance: 116.8
click at [836, 576] on span "[PERSON_NAME] [STREET_ADDRESS][PERSON_NAME]" at bounding box center [822, 561] width 210 height 33
copy span "[GEOGRAPHIC_DATA], [GEOGRAPHIC_DATA]"
click at [855, 573] on span "[PERSON_NAME] [STREET_ADDRESS][PERSON_NAME]" at bounding box center [822, 561] width 210 height 33
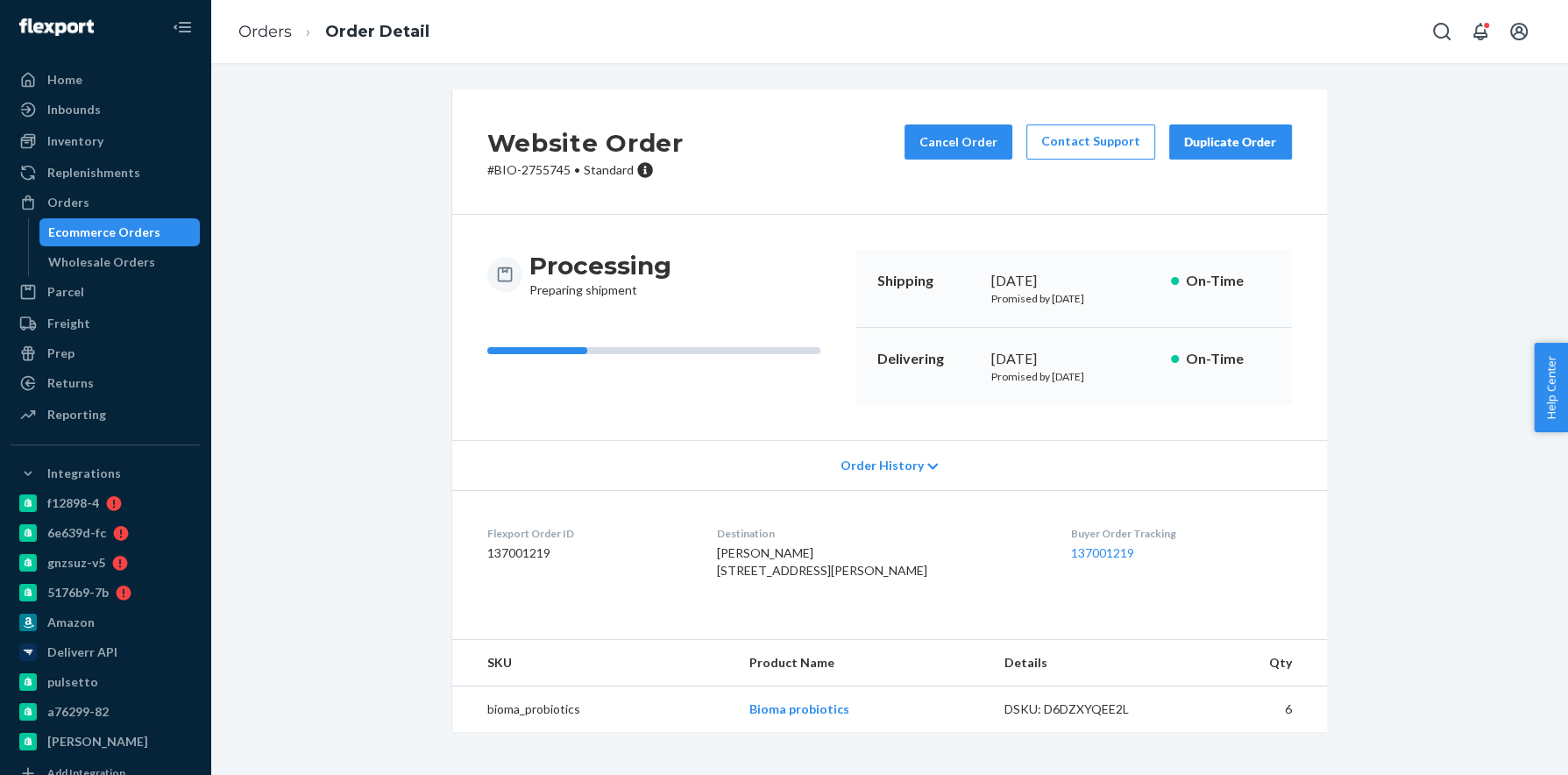
click at [855, 573] on span "[PERSON_NAME] [STREET_ADDRESS][PERSON_NAME]" at bounding box center [822, 561] width 210 height 33
copy span "98802"
